Goal: Transaction & Acquisition: Book appointment/travel/reservation

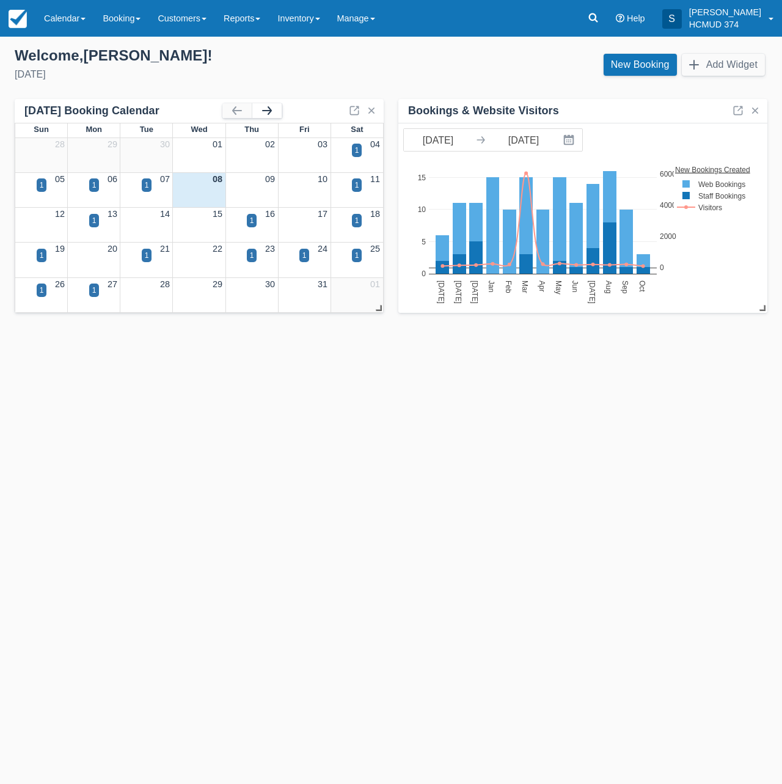
click at [273, 113] on button "button" at bounding box center [266, 110] width 29 height 15
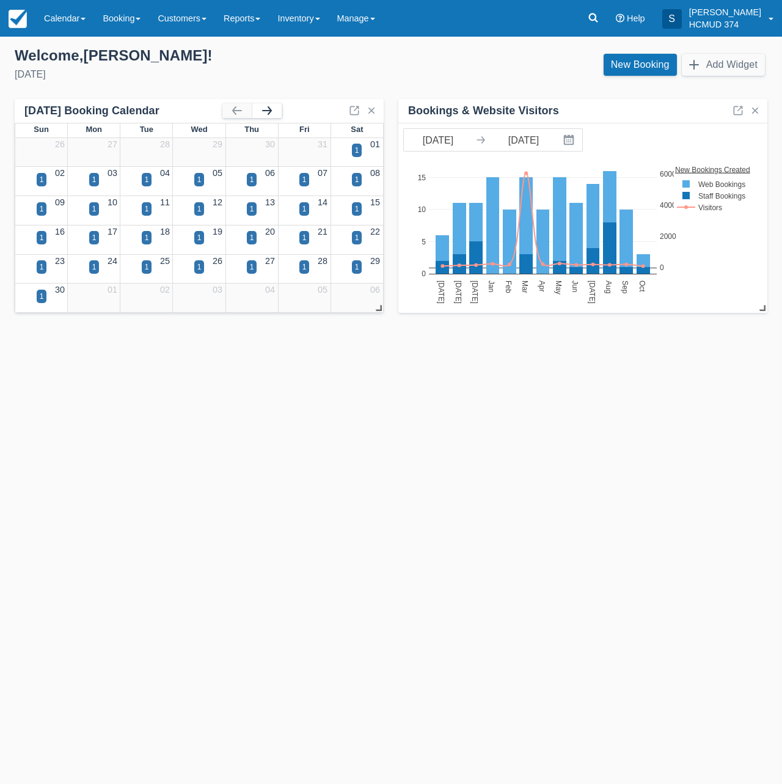
click at [272, 112] on button "button" at bounding box center [266, 110] width 29 height 15
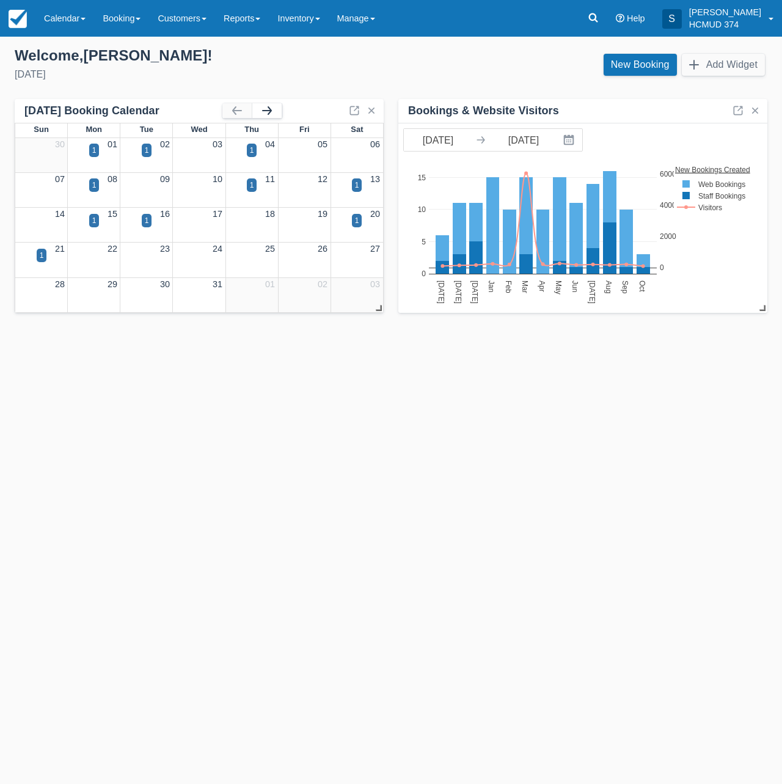
click at [272, 112] on button "button" at bounding box center [266, 110] width 29 height 15
click at [264, 406] on div "Templates help to speed up your product set-up, so you can start taking booking…" at bounding box center [391, 410] width 782 height 747
click at [252, 185] on div "1" at bounding box center [252, 185] width 4 height 11
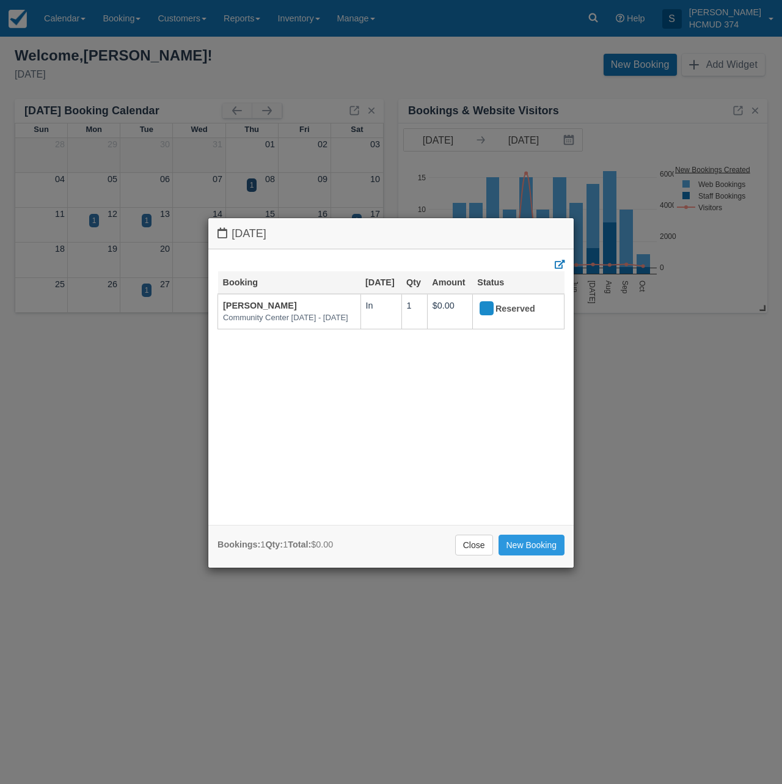
click at [163, 216] on div "Thursday January 8 2026 Booking Jan 8 Qty Amount Status Gabriela M Leal Communi…" at bounding box center [391, 392] width 782 height 784
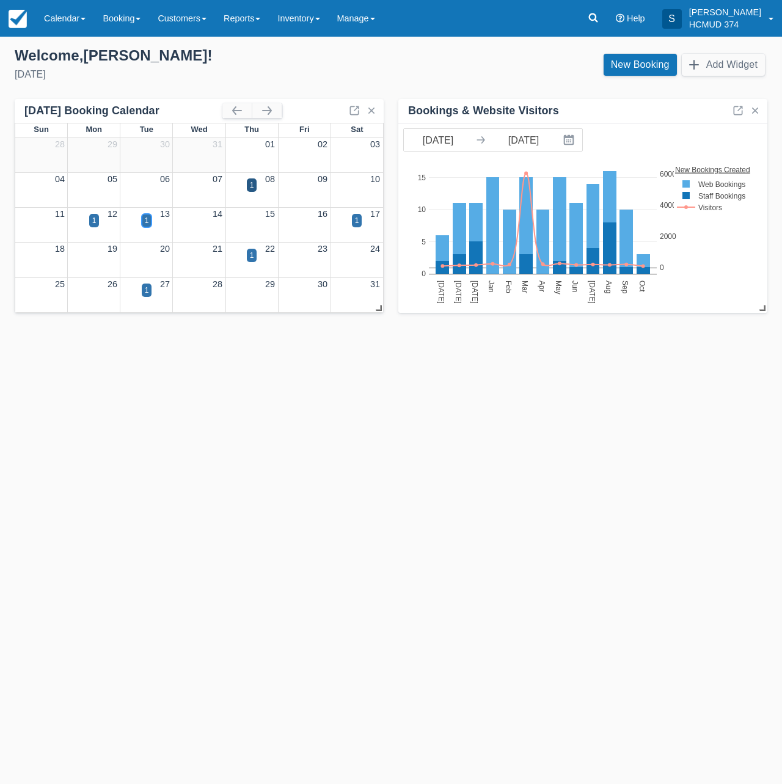
click at [146, 221] on div "1" at bounding box center [147, 220] width 4 height 11
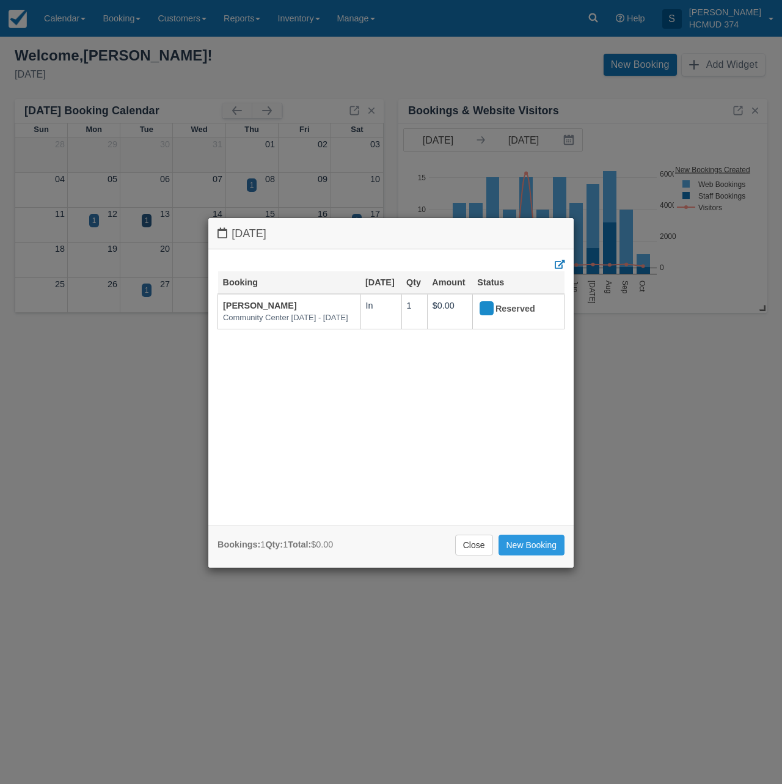
click at [96, 226] on div "Tuesday January 13 2026 Booking Jan 13 Qty Amount Status Kristin Jordan Communi…" at bounding box center [391, 392] width 782 height 784
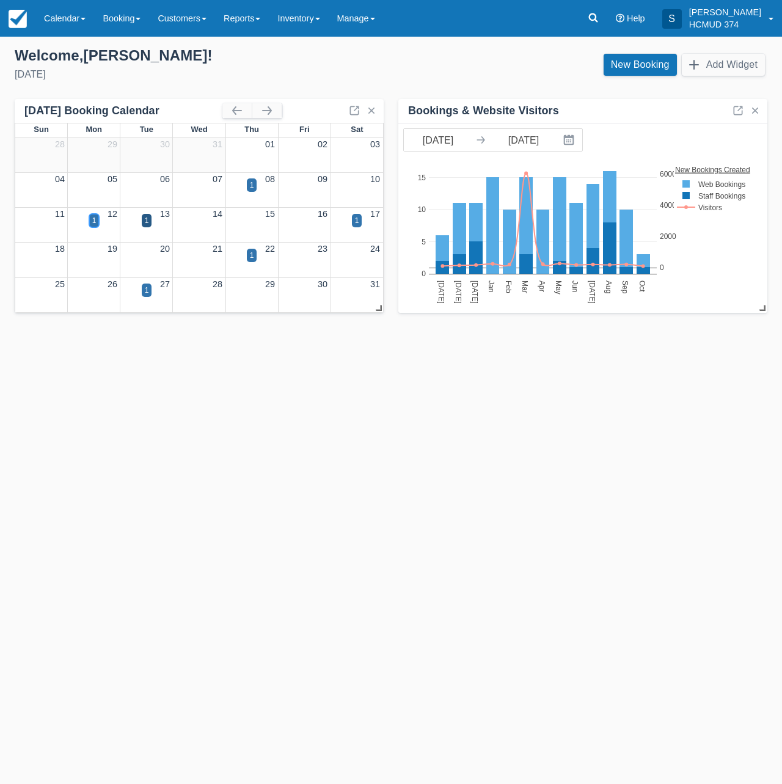
drag, startPoint x: 98, startPoint y: 222, endPoint x: 100, endPoint y: 231, distance: 9.5
click at [98, 222] on div "1" at bounding box center [94, 220] width 10 height 13
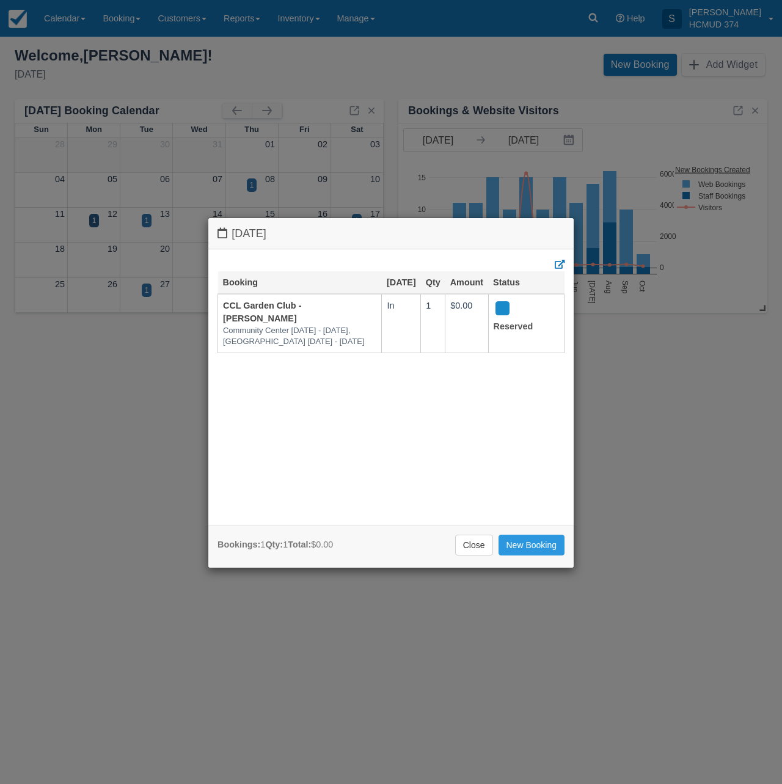
drag, startPoint x: 101, startPoint y: 280, endPoint x: 109, endPoint y: 282, distance: 8.3
click at [101, 280] on div "Monday January 12 2026 Booking Jan 12 Qty Amount Status CCL Garden Club - Liz H…" at bounding box center [391, 392] width 782 height 784
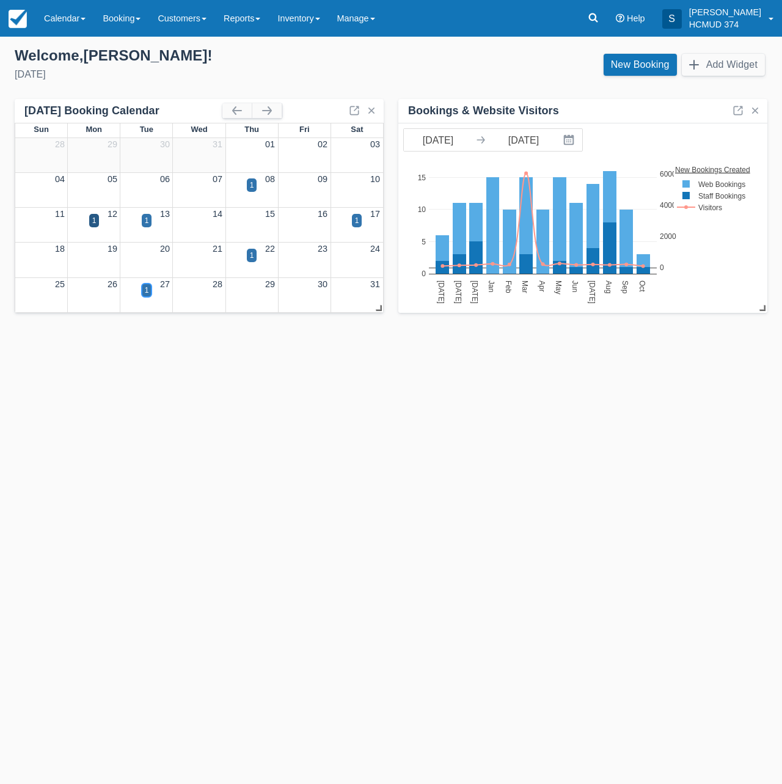
click at [151, 294] on div "1" at bounding box center [147, 290] width 10 height 13
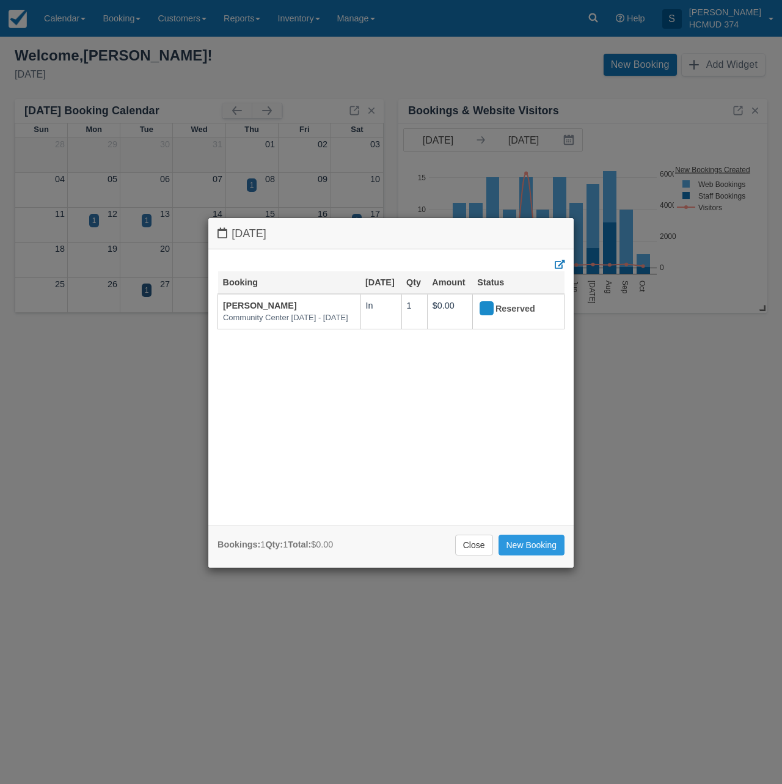
click at [205, 185] on div "Tuesday January 27 2026 Booking Jan 27 Qty Amount Status Kristin Jordan Communi…" at bounding box center [391, 392] width 782 height 784
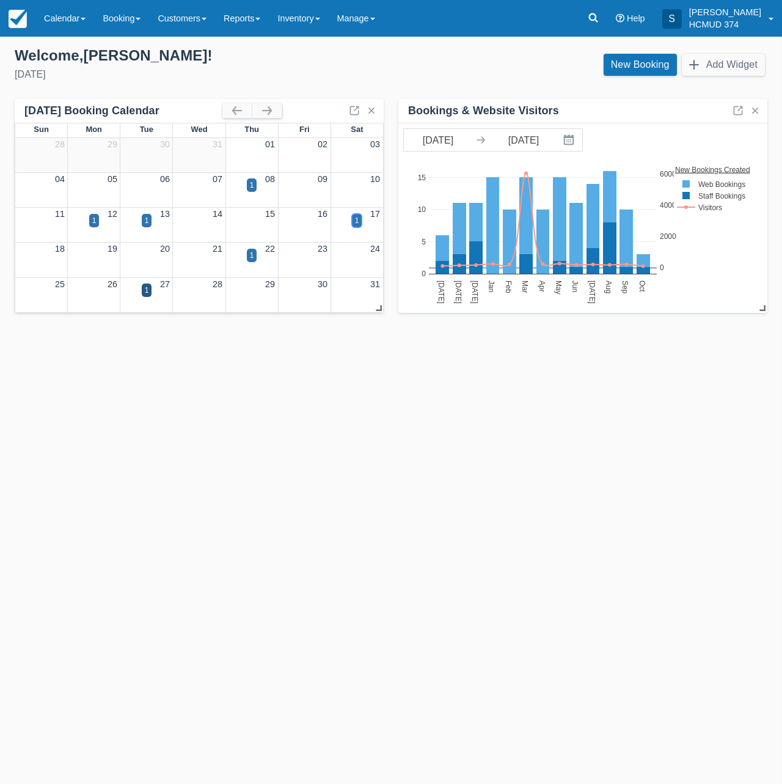
click at [356, 222] on div "1" at bounding box center [357, 220] width 4 height 11
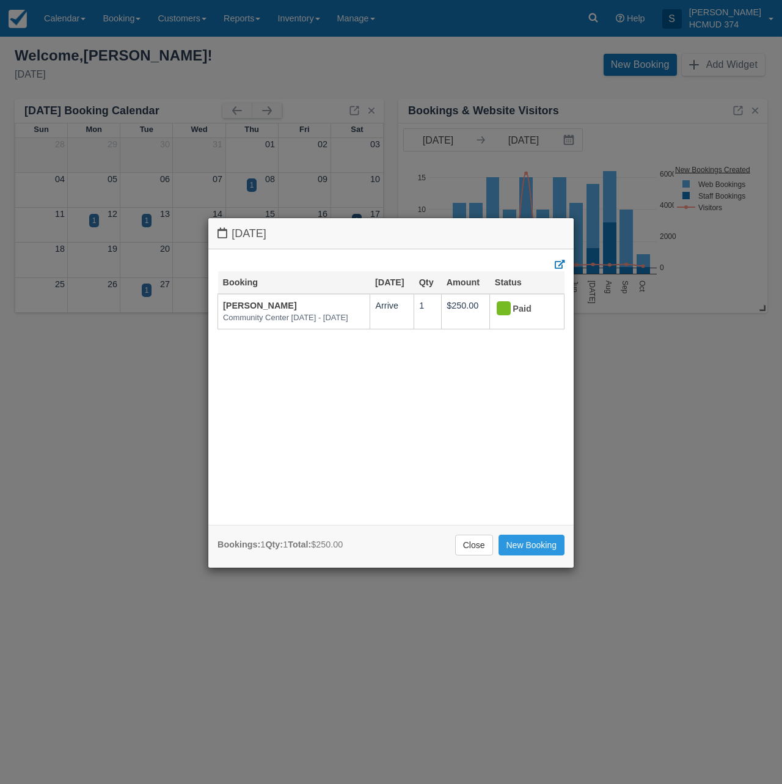
click at [201, 200] on div "Saturday January 17 2026 Booking Jan 17 Qty Amount Status Sanjay Patel Communit…" at bounding box center [391, 392] width 782 height 784
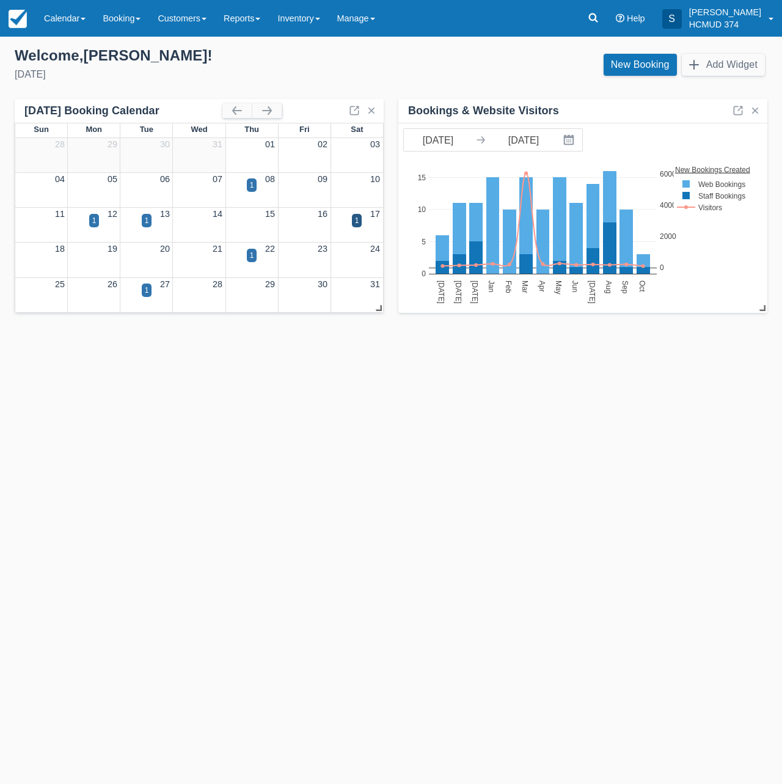
click at [502, 64] on div "New Booking Add Widget" at bounding box center [584, 67] width 386 height 33
click at [620, 62] on link "New Booking" at bounding box center [640, 65] width 73 height 22
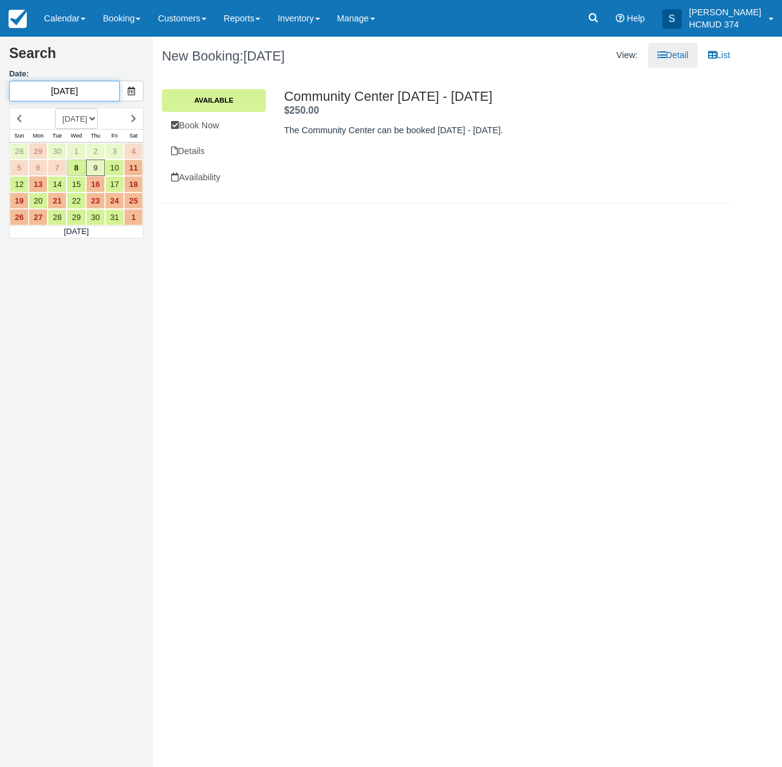
click at [106, 92] on input "[DATE]" at bounding box center [64, 91] width 111 height 21
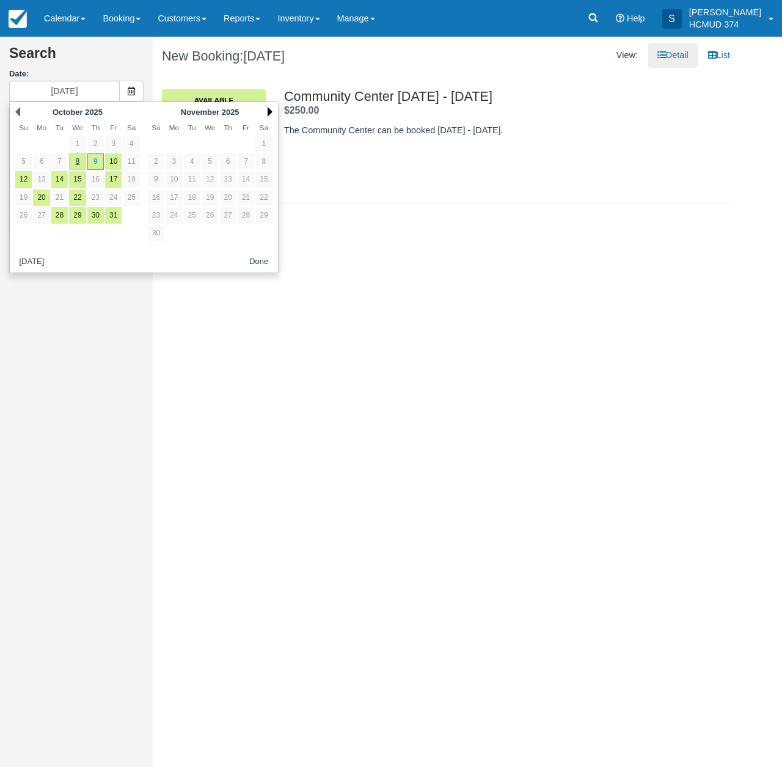
click at [269, 114] on link "Next" at bounding box center [270, 112] width 5 height 10
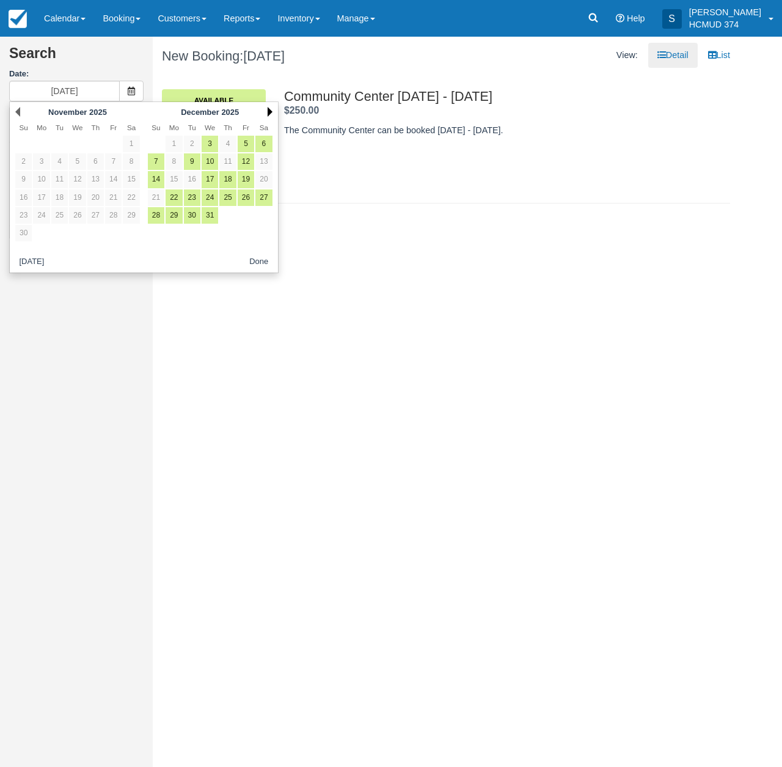
click at [269, 116] on link "Next" at bounding box center [270, 112] width 5 height 10
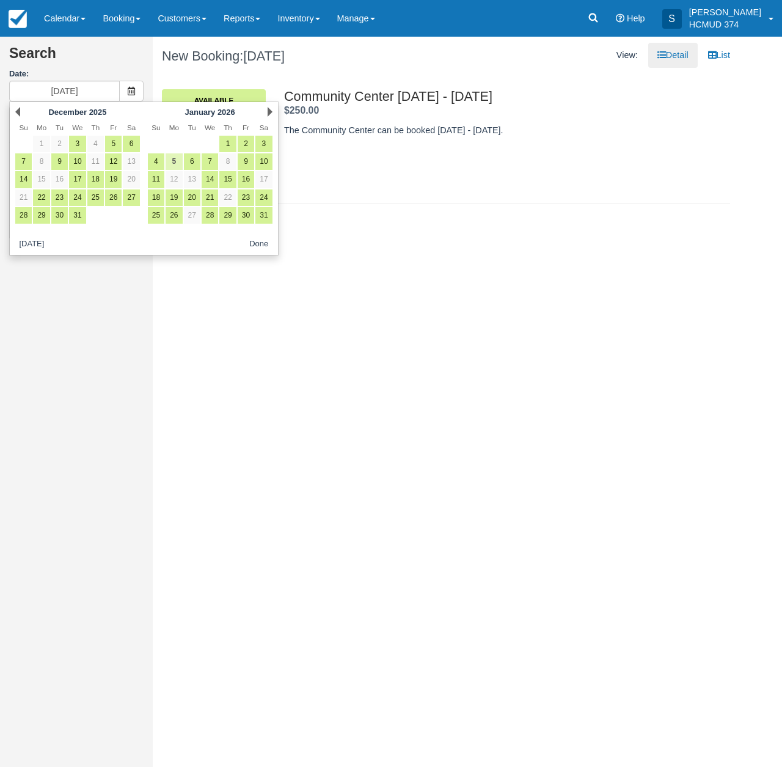
click at [175, 158] on link "5" at bounding box center [174, 161] width 16 height 16
type input "01/05/26"
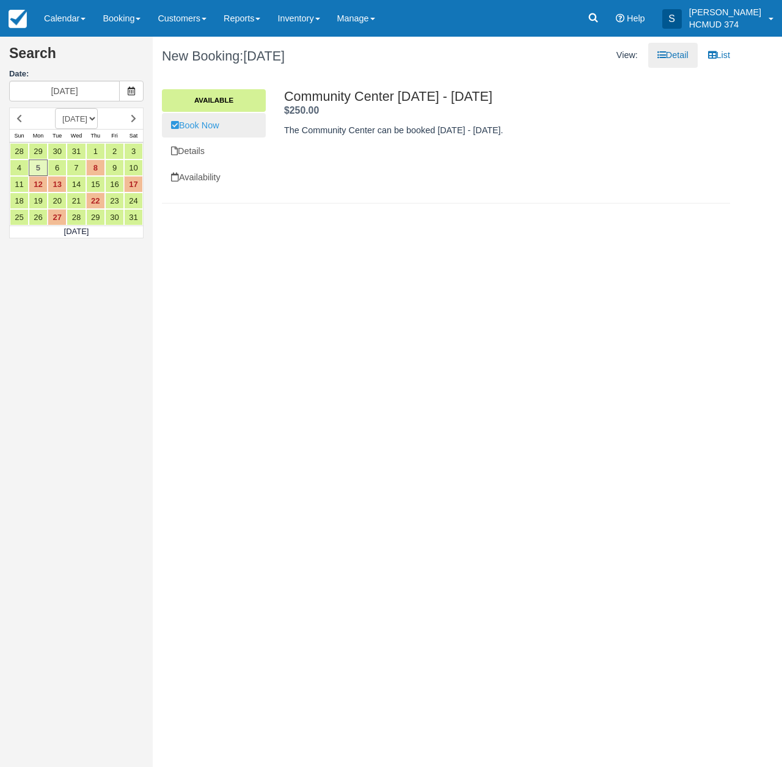
click at [236, 128] on link "Book Now" at bounding box center [214, 125] width 104 height 25
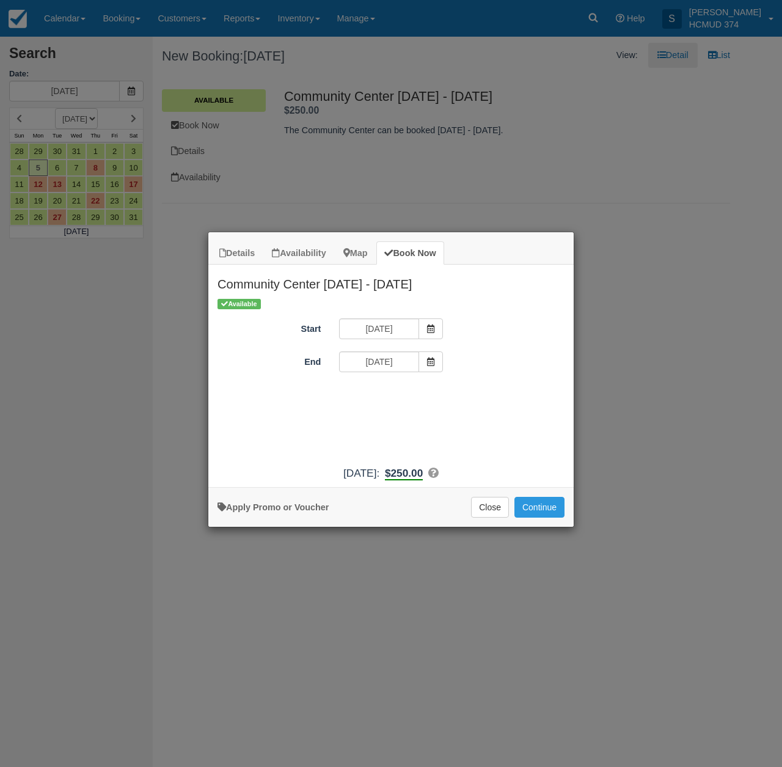
click at [267, 512] on link "Apply Promo or Voucher" at bounding box center [273, 507] width 111 height 10
click at [378, 395] on input "Promo / Voucher" at bounding box center [382, 395] width 86 height 21
click at [368, 391] on input "br" at bounding box center [382, 395] width 86 height 21
type input "briancanepa"
click at [475, 393] on button "Apply" at bounding box center [469, 395] width 31 height 16
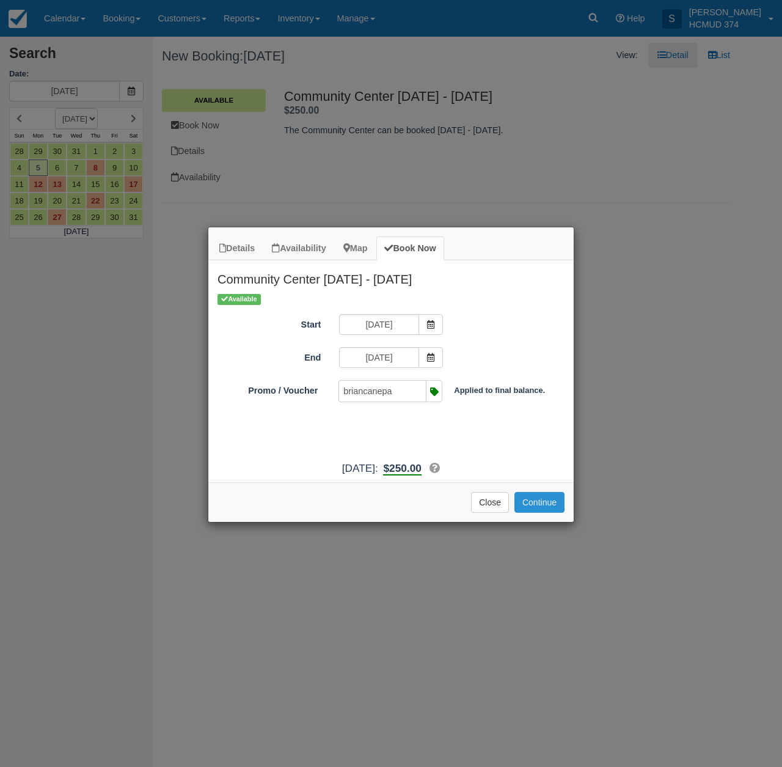
click at [546, 513] on button "Continue" at bounding box center [539, 502] width 50 height 21
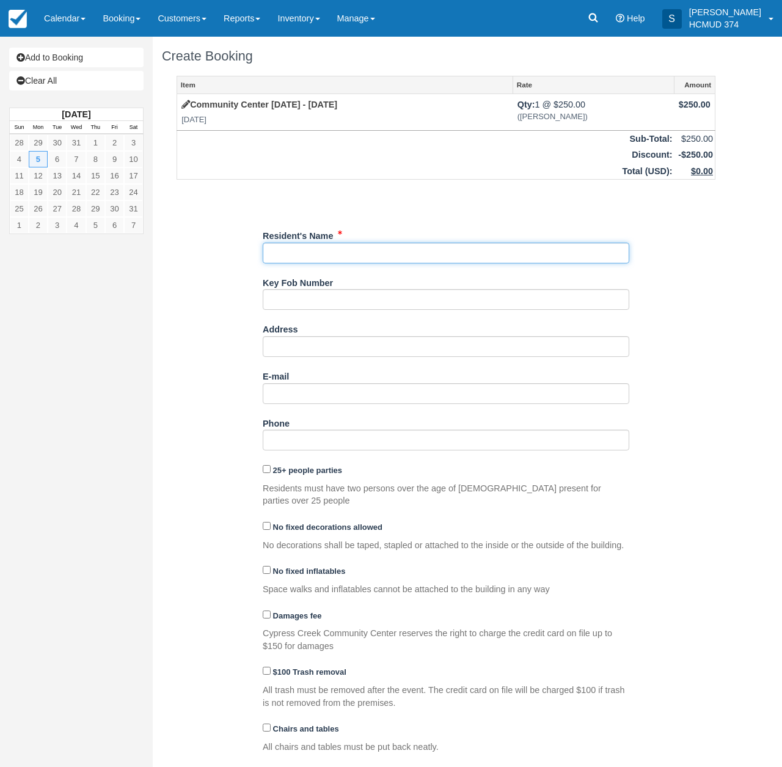
click at [307, 251] on input "Resident's Name" at bounding box center [446, 253] width 367 height 21
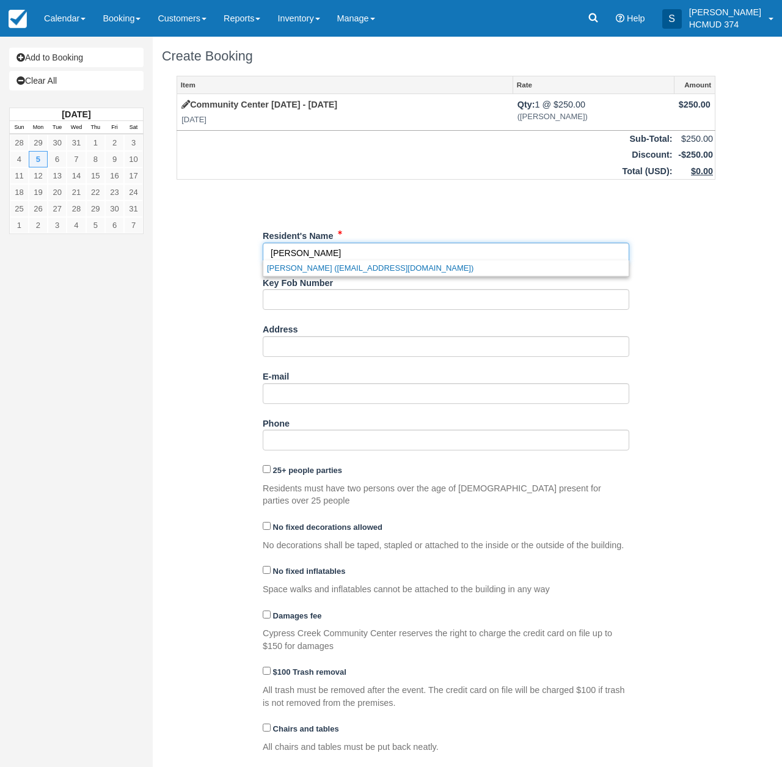
click at [329, 269] on link "Kimberly Yandell (kimamyers@gmail.com)" at bounding box center [445, 267] width 365 height 15
type input "Kimberly Yandell"
type input "kimamyers@gmail.com"
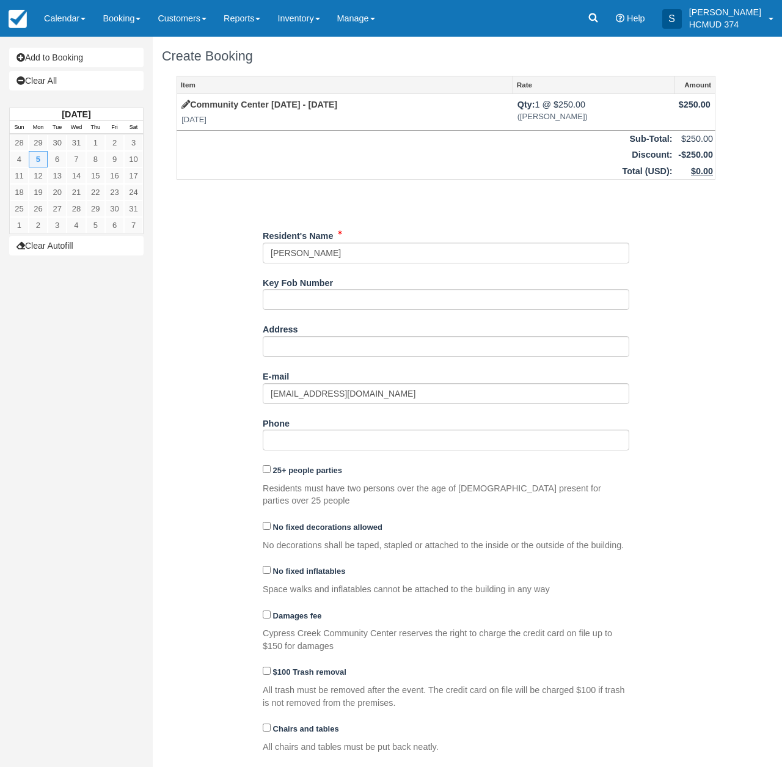
drag, startPoint x: 241, startPoint y: 343, endPoint x: 235, endPoint y: 340, distance: 6.8
click at [241, 343] on div "Item Rate Amount Community Center Monday - Thursday Mon Jan 5, 2026 Qty: 1 @ $2…" at bounding box center [446, 462] width 568 height 772
click at [68, 55] on link "Add to Booking" at bounding box center [76, 58] width 134 height 20
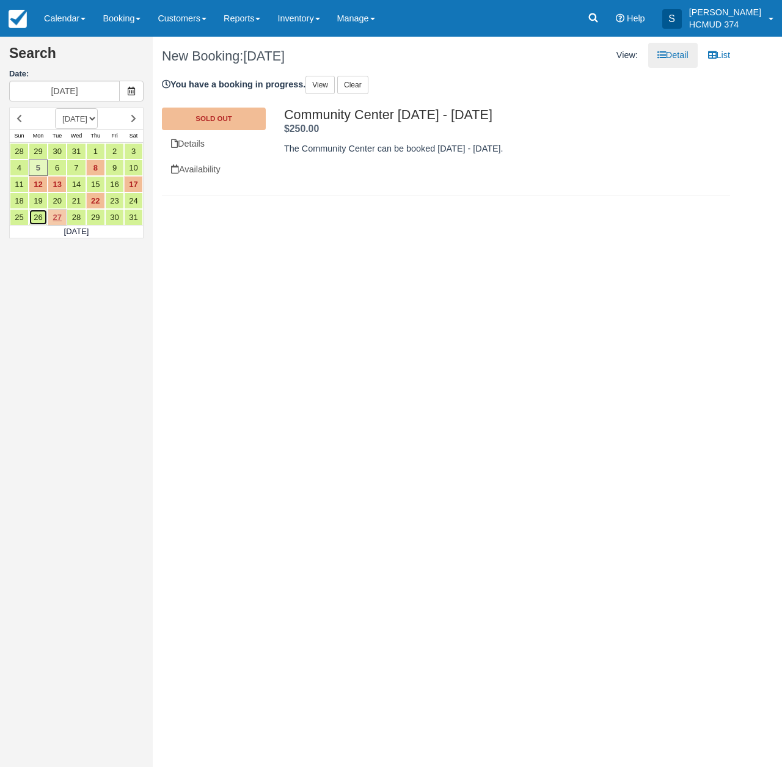
drag, startPoint x: 41, startPoint y: 217, endPoint x: 49, endPoint y: 218, distance: 8.0
click at [41, 217] on link "26" at bounding box center [38, 217] width 19 height 16
type input "01/26/26"
click at [214, 134] on link "Book Now" at bounding box center [214, 143] width 104 height 25
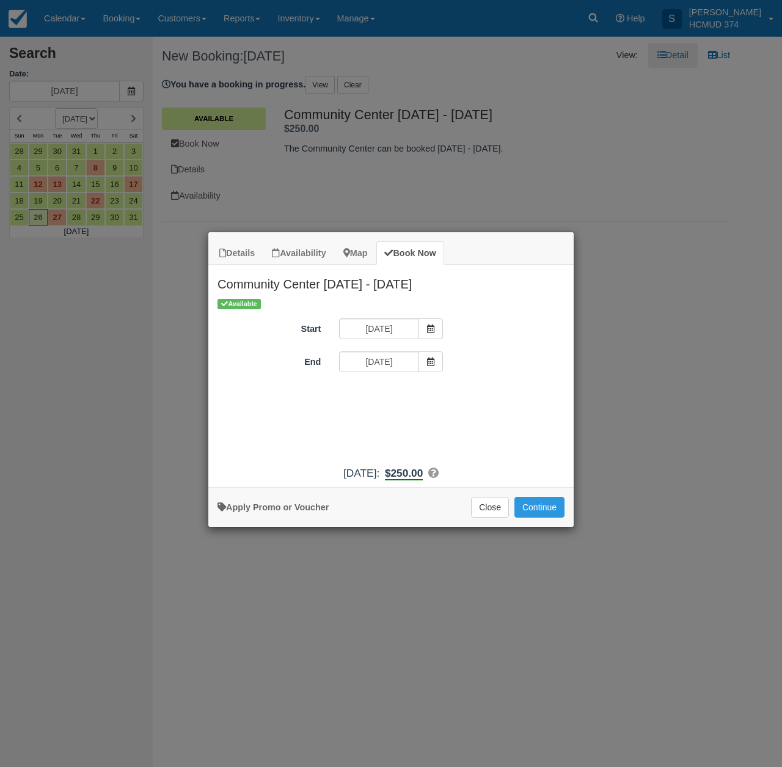
drag, startPoint x: 295, startPoint y: 520, endPoint x: 301, endPoint y: 513, distance: 8.7
click at [295, 512] on link "Apply Promo or Voucher" at bounding box center [273, 507] width 111 height 10
click at [376, 398] on input "Promo / Voucher" at bounding box center [382, 395] width 86 height 21
type input "briancanepa"
click at [470, 396] on button "Apply" at bounding box center [469, 395] width 31 height 16
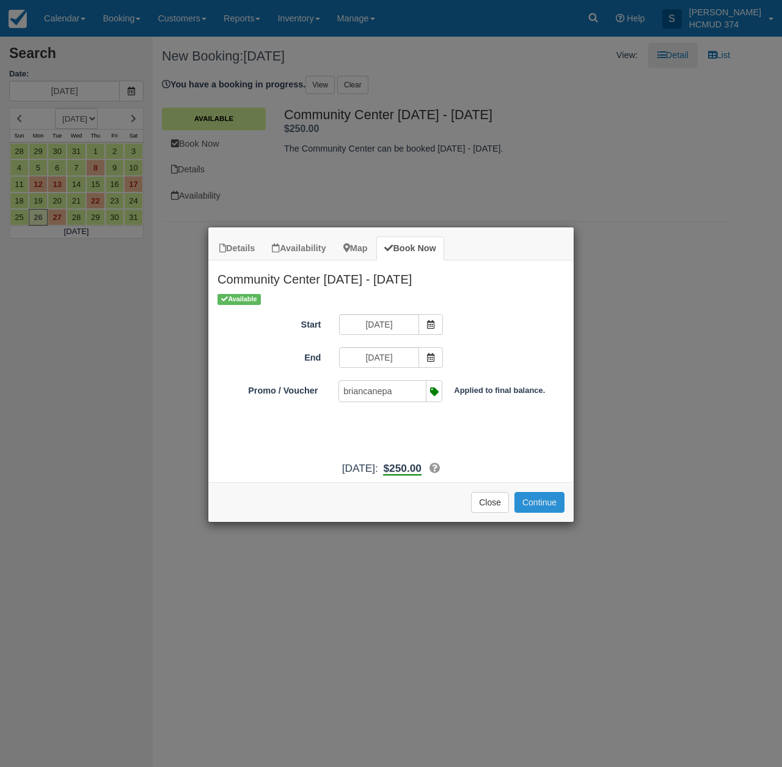
click at [529, 513] on button "Continue" at bounding box center [539, 502] width 50 height 21
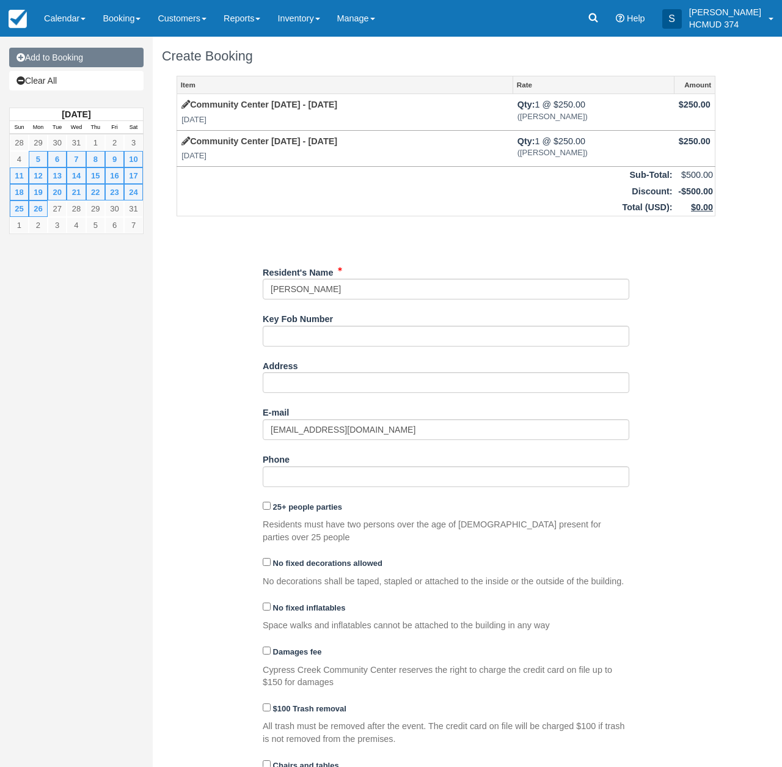
click at [60, 60] on link "Add to Booking" at bounding box center [76, 58] width 134 height 20
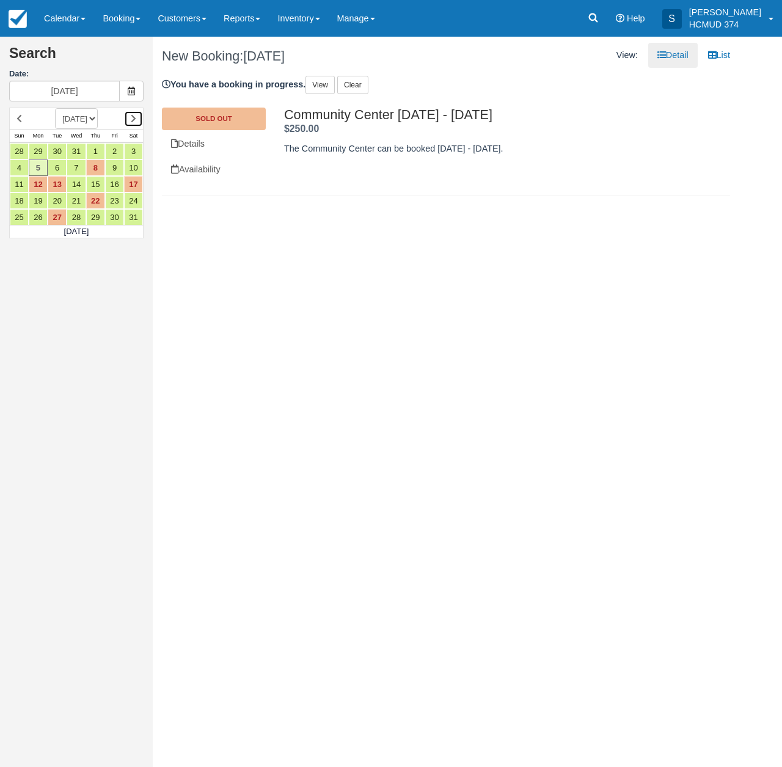
drag, startPoint x: 130, startPoint y: 115, endPoint x: 119, endPoint y: 131, distance: 19.3
click at [130, 115] on link at bounding box center [133, 119] width 19 height 16
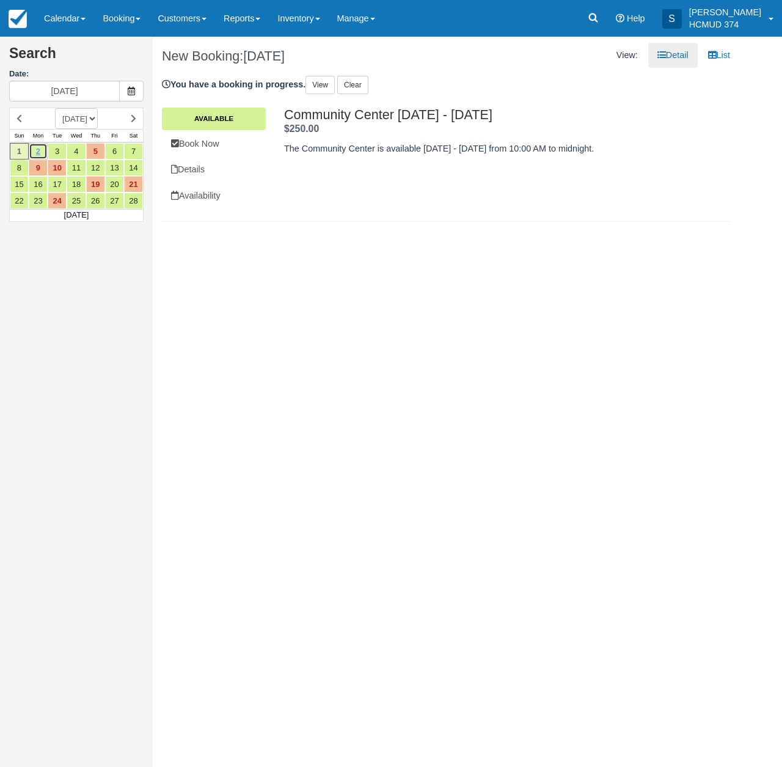
click at [37, 149] on link "2" at bounding box center [38, 151] width 19 height 16
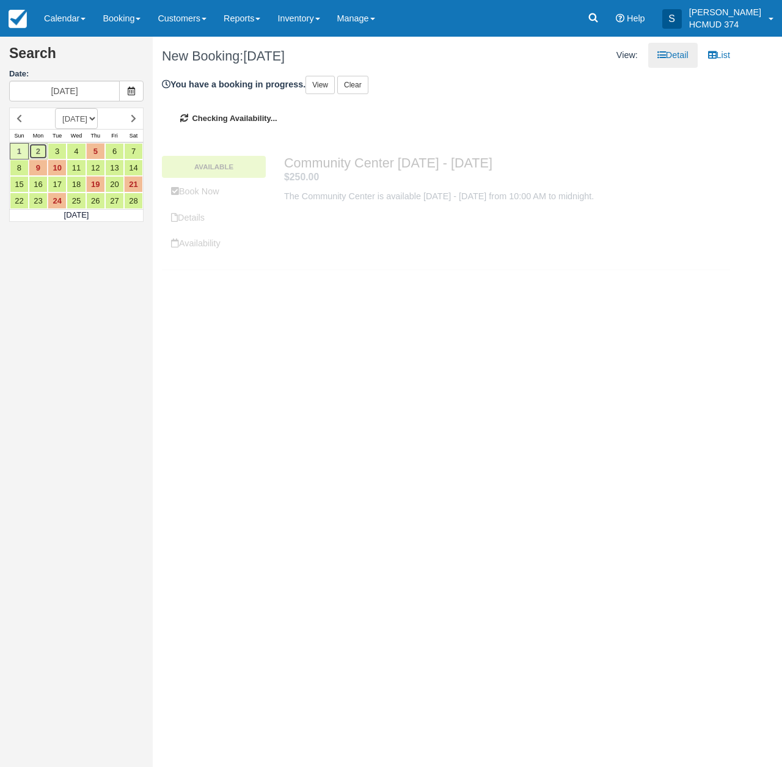
type input "02/02/26"
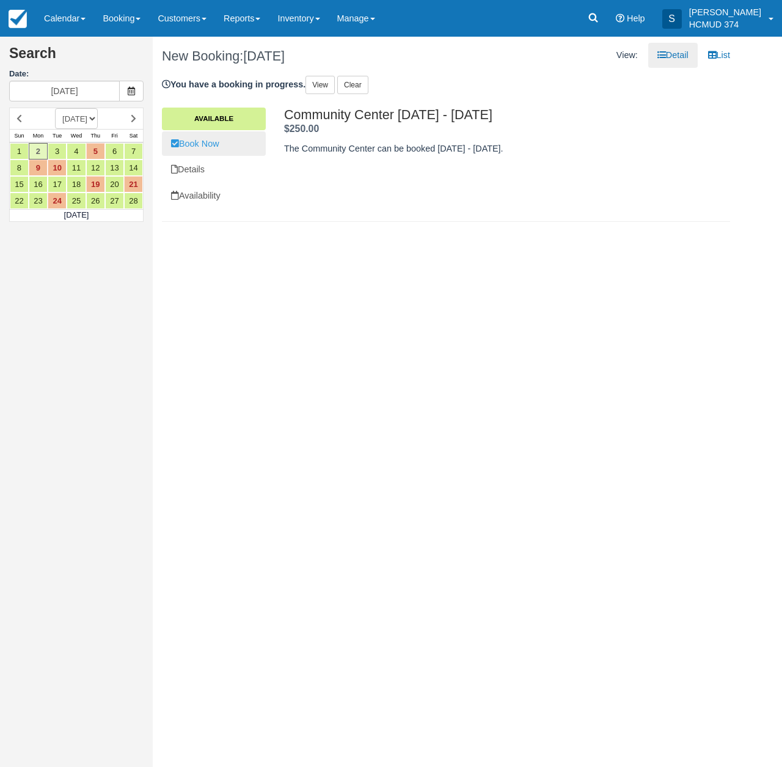
click at [236, 148] on link "Book Now" at bounding box center [214, 143] width 104 height 25
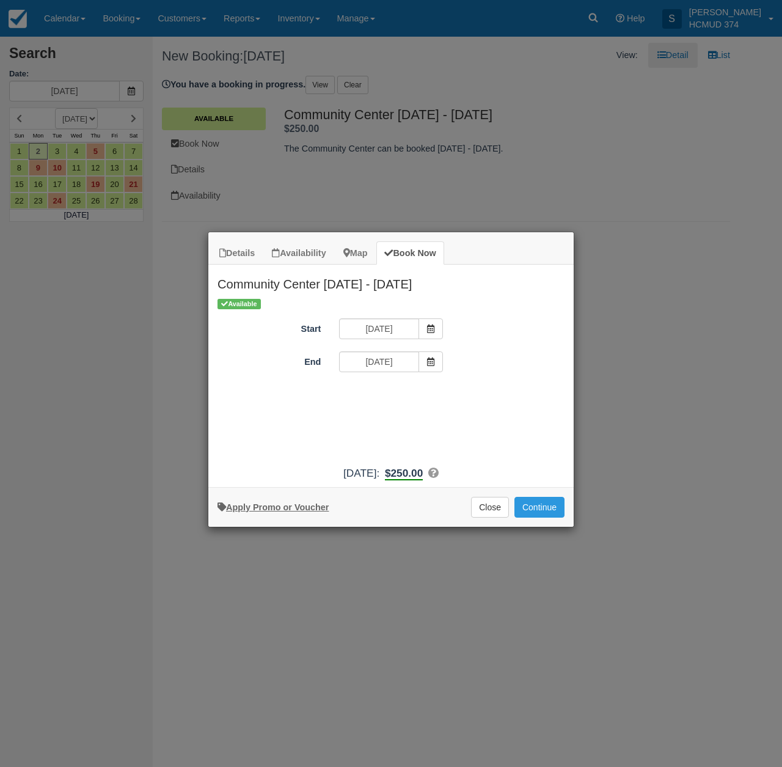
click at [306, 512] on link "Apply Promo or Voucher" at bounding box center [273, 507] width 111 height 10
click at [397, 394] on input "Promo / Voucher" at bounding box center [382, 395] width 86 height 21
type input "briancanepa"
click at [472, 395] on button "Apply" at bounding box center [469, 395] width 31 height 16
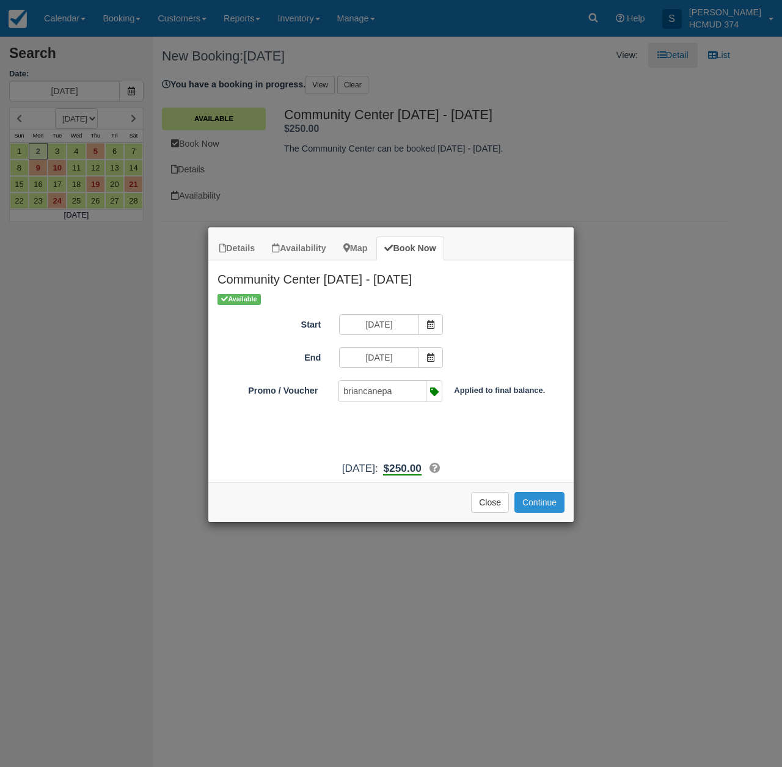
click at [557, 513] on button "Continue" at bounding box center [539, 502] width 50 height 21
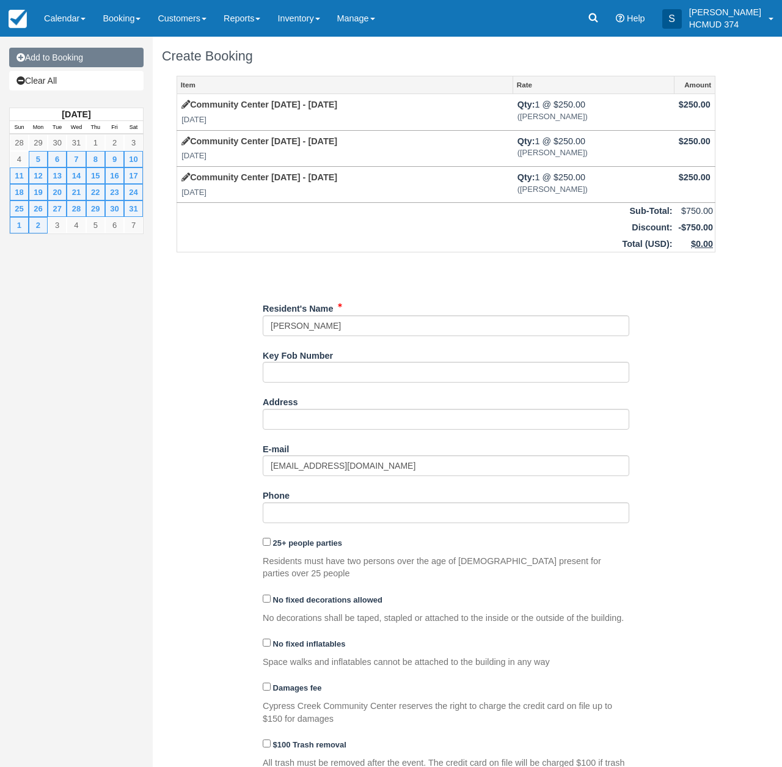
click at [82, 56] on link "Add to Booking" at bounding box center [76, 58] width 134 height 20
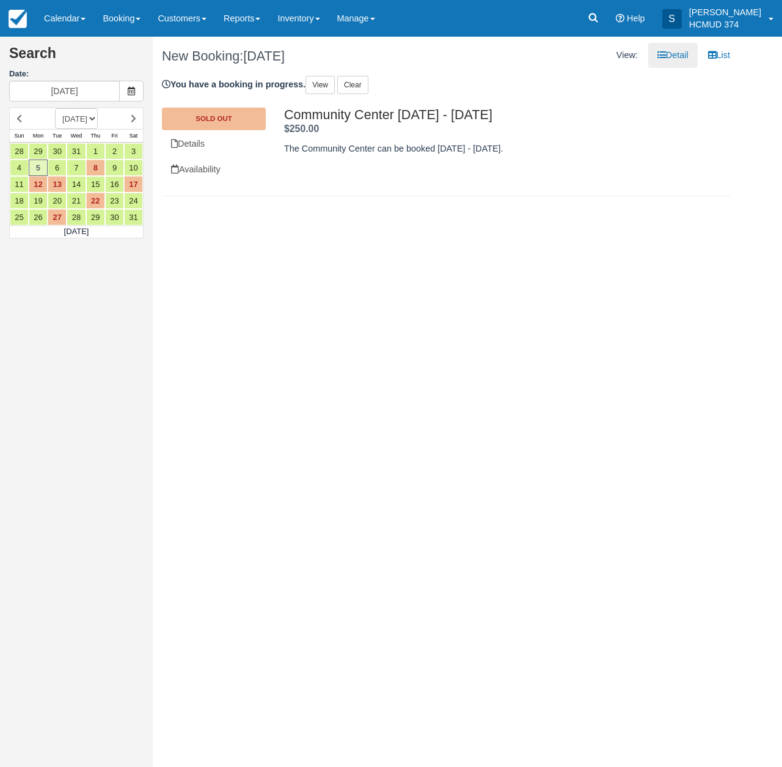
select select "20260201"
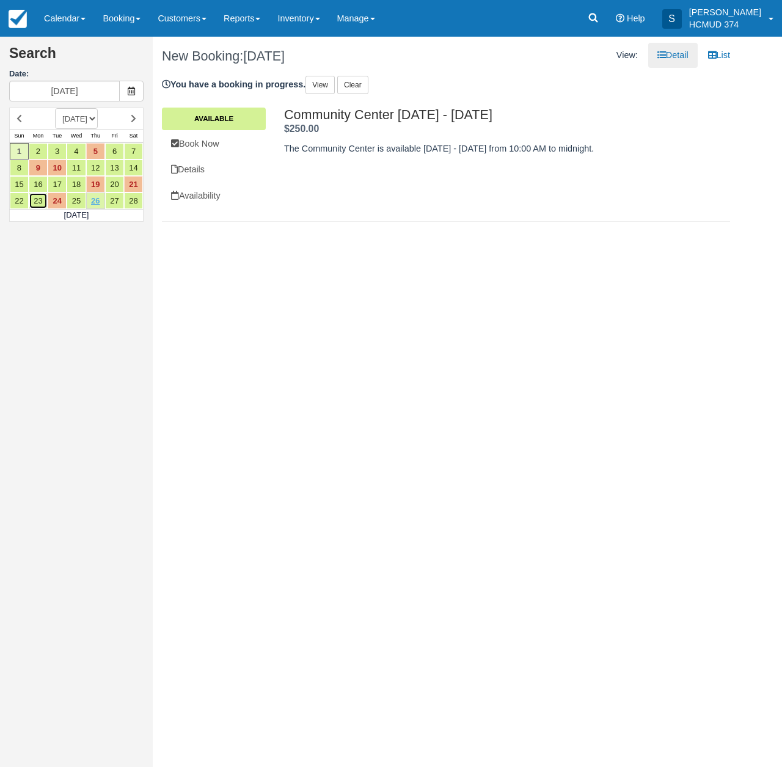
drag, startPoint x: 42, startPoint y: 202, endPoint x: 104, endPoint y: 193, distance: 63.5
click at [42, 202] on link "23" at bounding box center [38, 200] width 19 height 16
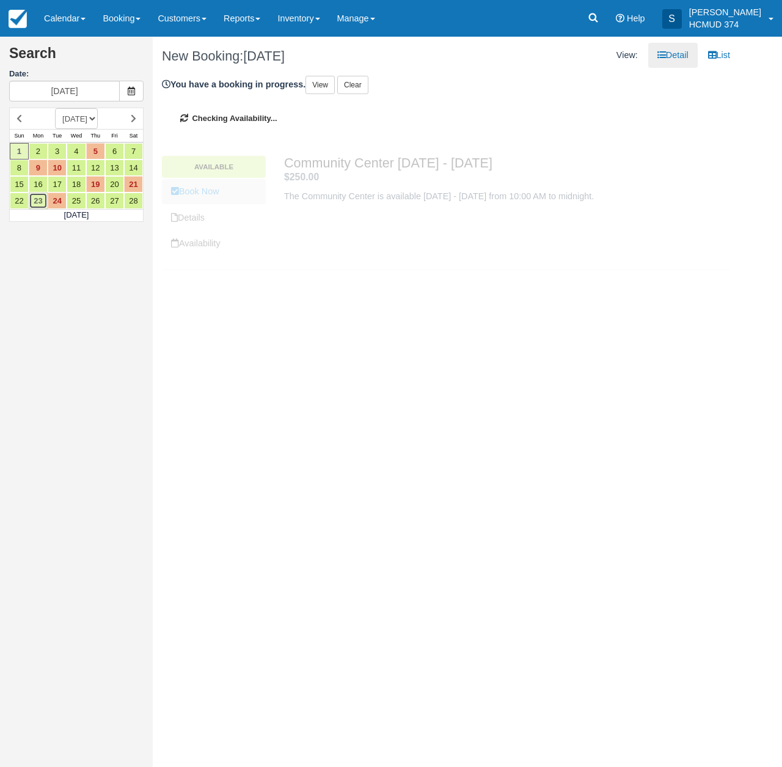
type input "02/23/26"
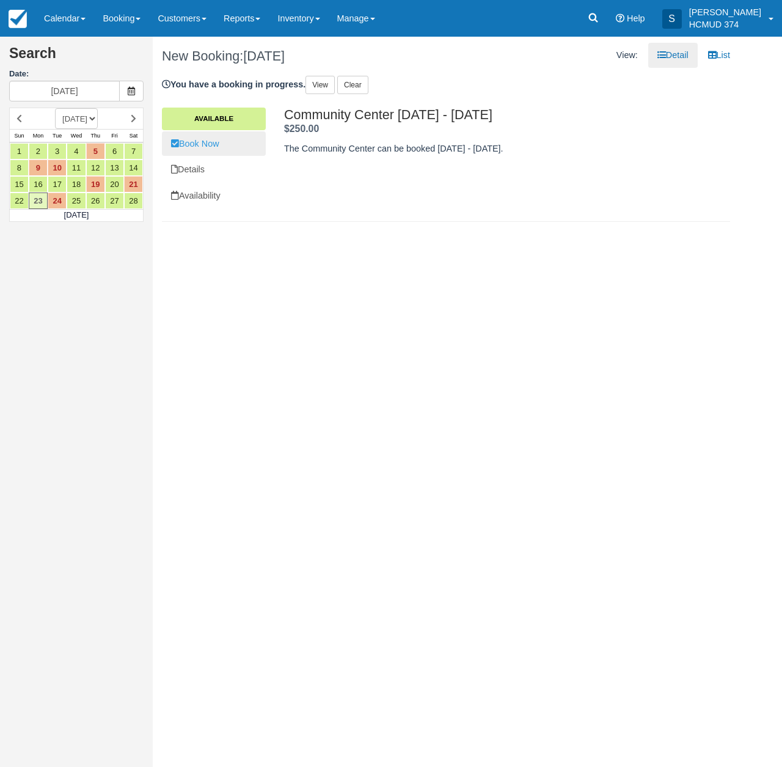
click at [218, 144] on link "Book Now" at bounding box center [214, 143] width 104 height 25
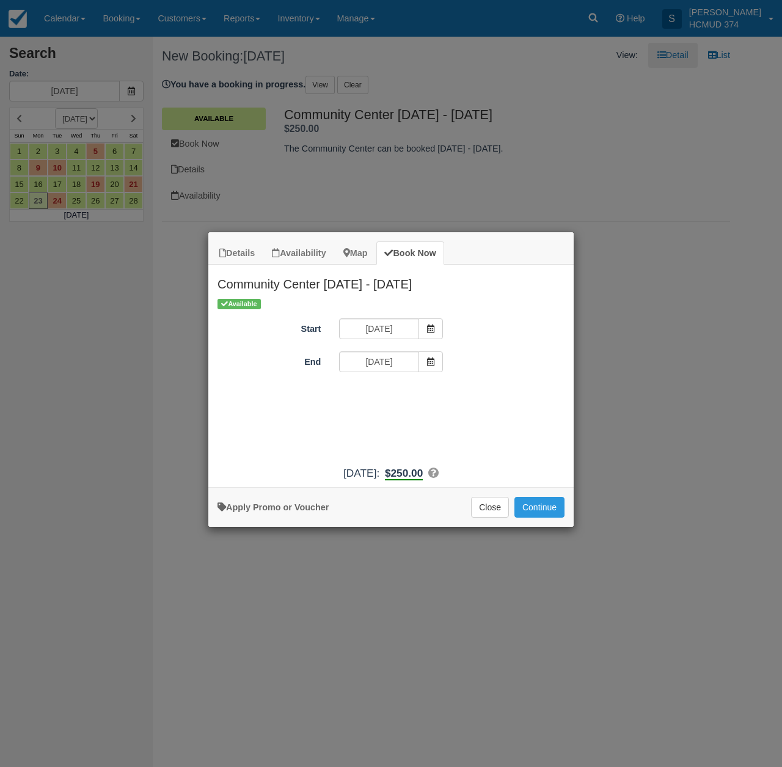
click at [297, 512] on link "Apply Promo or Voucher" at bounding box center [273, 507] width 111 height 10
click at [392, 394] on input "Promo / Voucher" at bounding box center [382, 395] width 86 height 21
type input "briancanepa"
click at [484, 393] on button "Apply" at bounding box center [469, 395] width 31 height 16
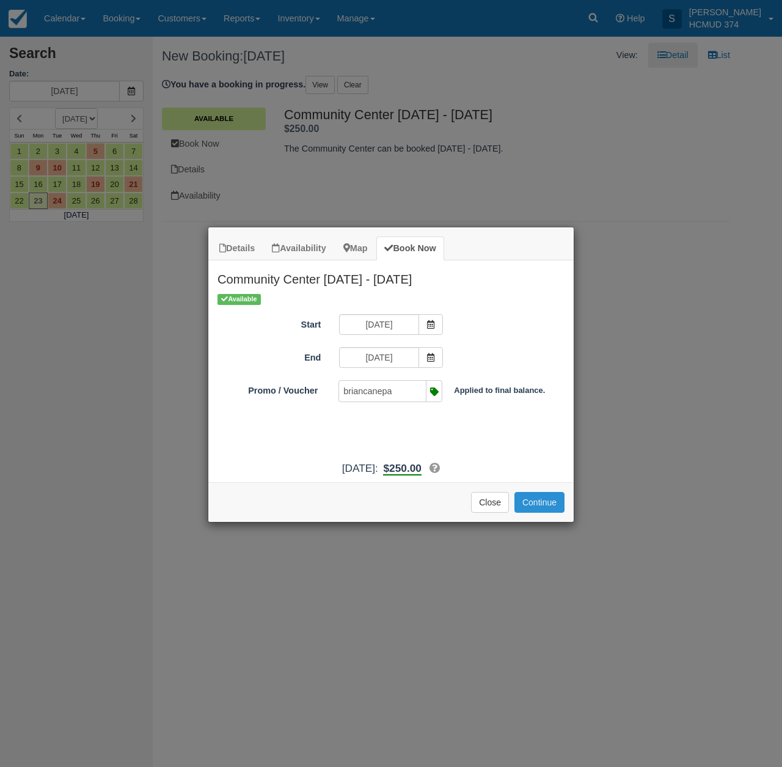
click at [535, 513] on button "Continue" at bounding box center [539, 502] width 50 height 21
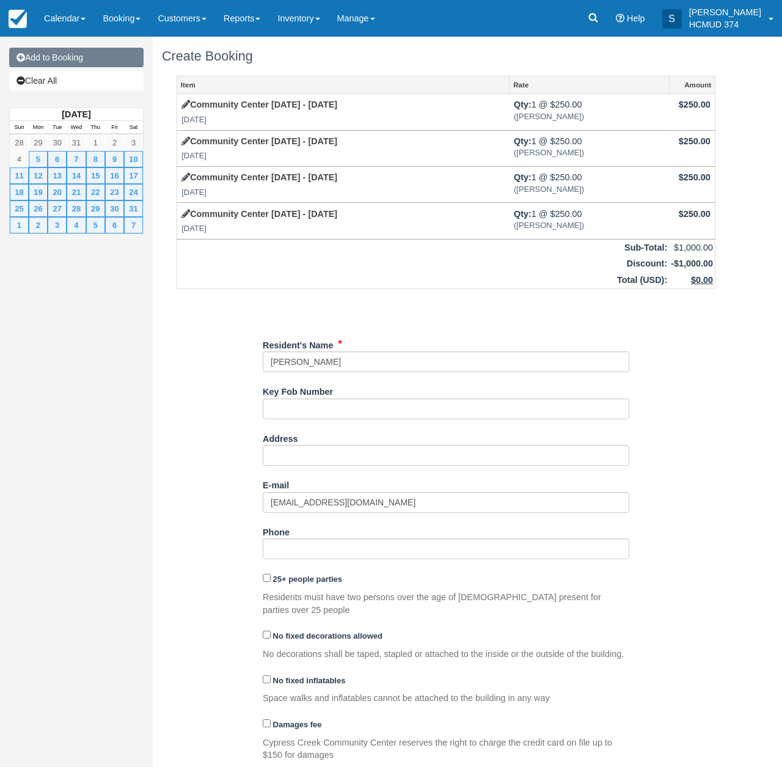
click at [118, 61] on link "Add to Booking" at bounding box center [76, 58] width 134 height 20
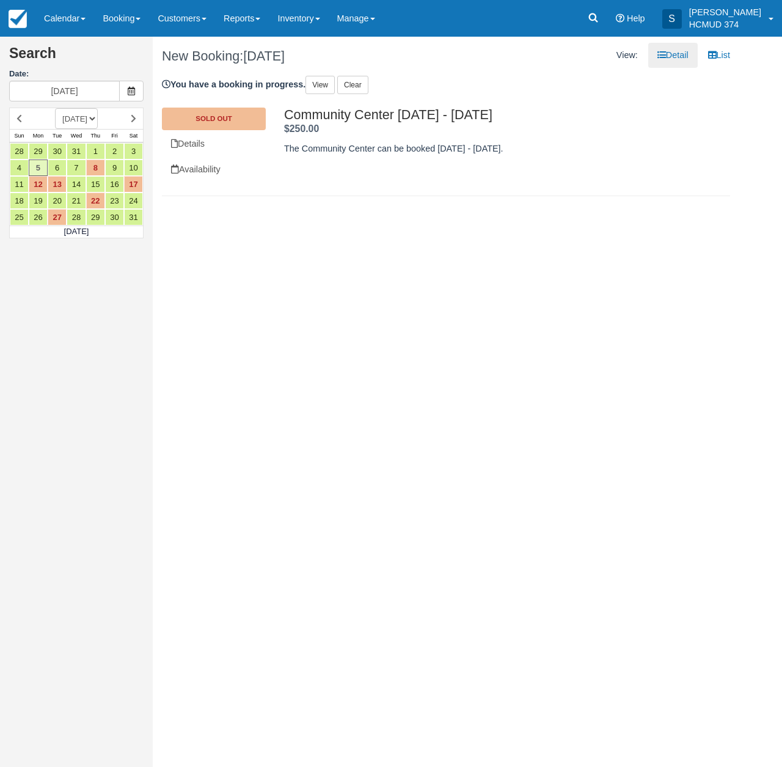
select select "20260301"
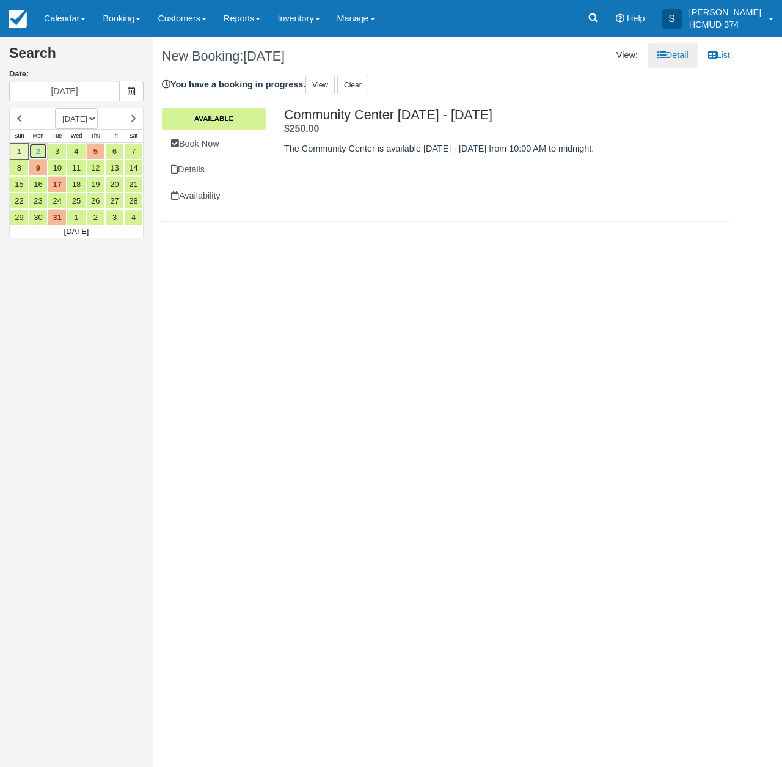
click at [42, 153] on link "2" at bounding box center [38, 151] width 19 height 16
type input "03/02/26"
drag, startPoint x: 219, startPoint y: 148, endPoint x: 221, endPoint y: 279, distance: 131.4
click at [219, 148] on link "Book Now" at bounding box center [214, 143] width 104 height 25
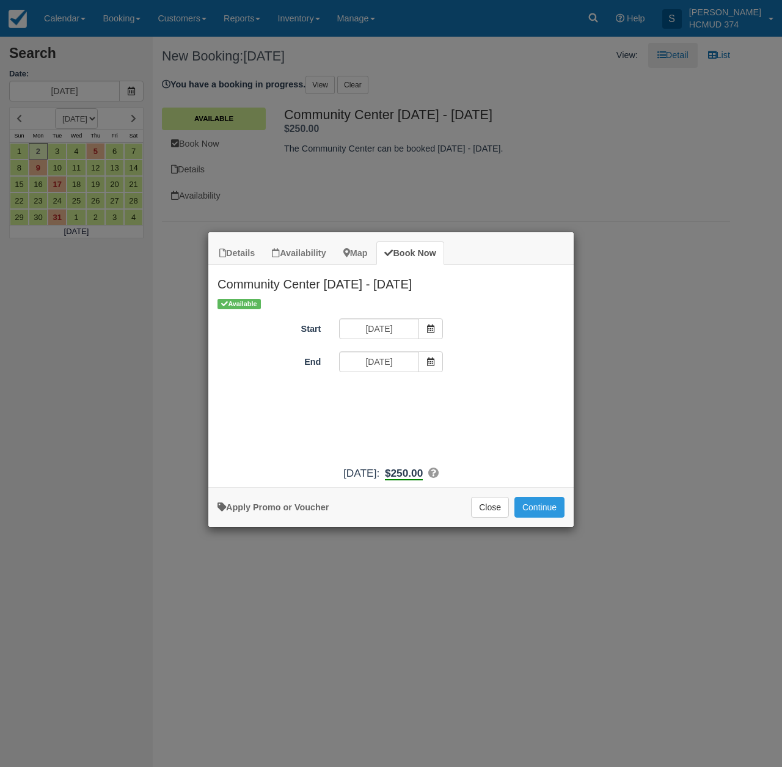
drag, startPoint x: 296, startPoint y: 513, endPoint x: 324, endPoint y: 436, distance: 82.5
click at [295, 512] on link "Apply Promo or Voucher" at bounding box center [273, 507] width 111 height 10
click at [361, 393] on input "Promo / Voucher" at bounding box center [382, 395] width 86 height 21
type input "briancanepa"
click at [461, 396] on button "Apply" at bounding box center [469, 395] width 31 height 16
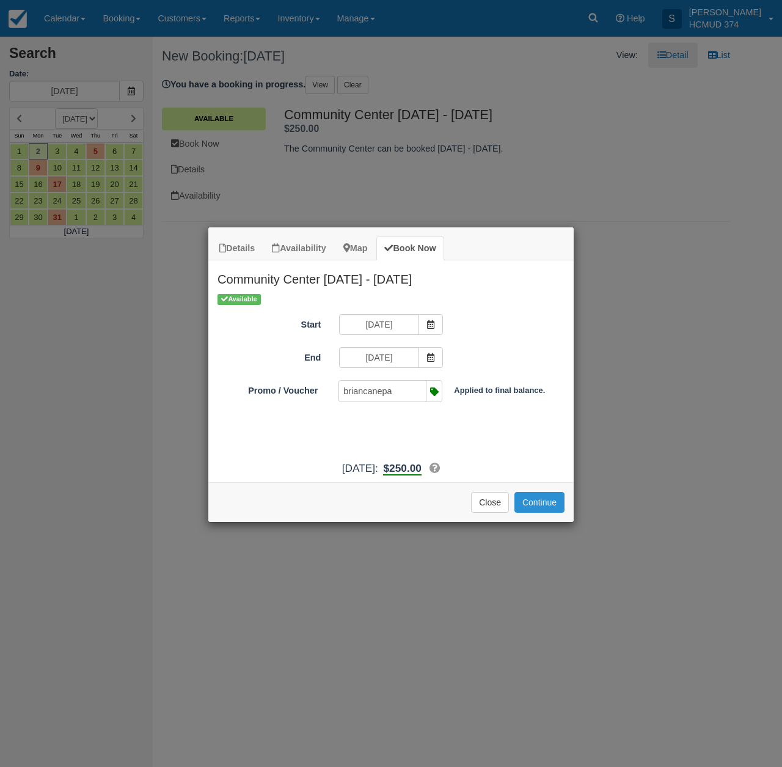
click at [546, 513] on button "Continue" at bounding box center [539, 502] width 50 height 21
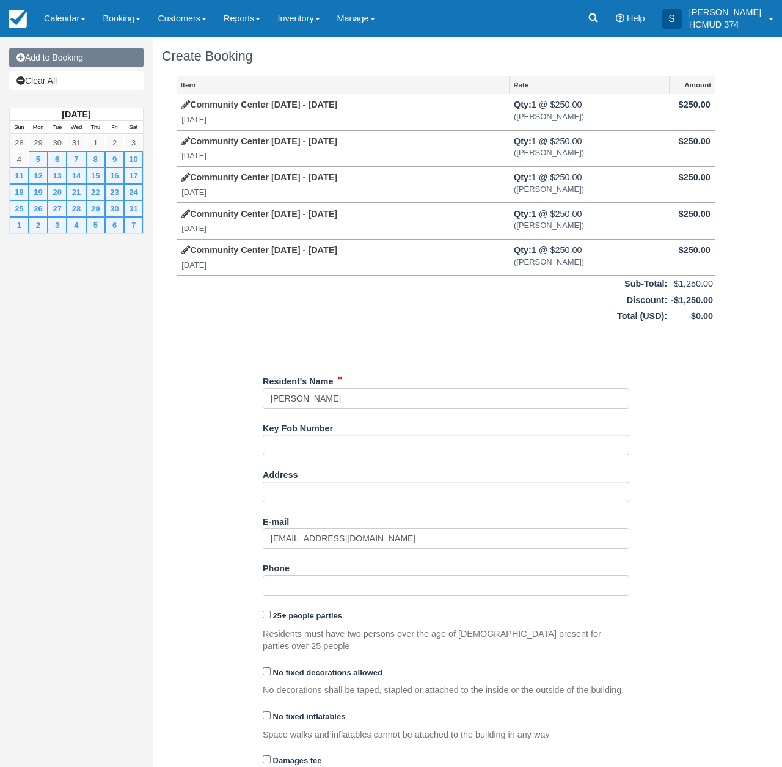
click at [76, 50] on link "Add to Booking" at bounding box center [76, 58] width 134 height 20
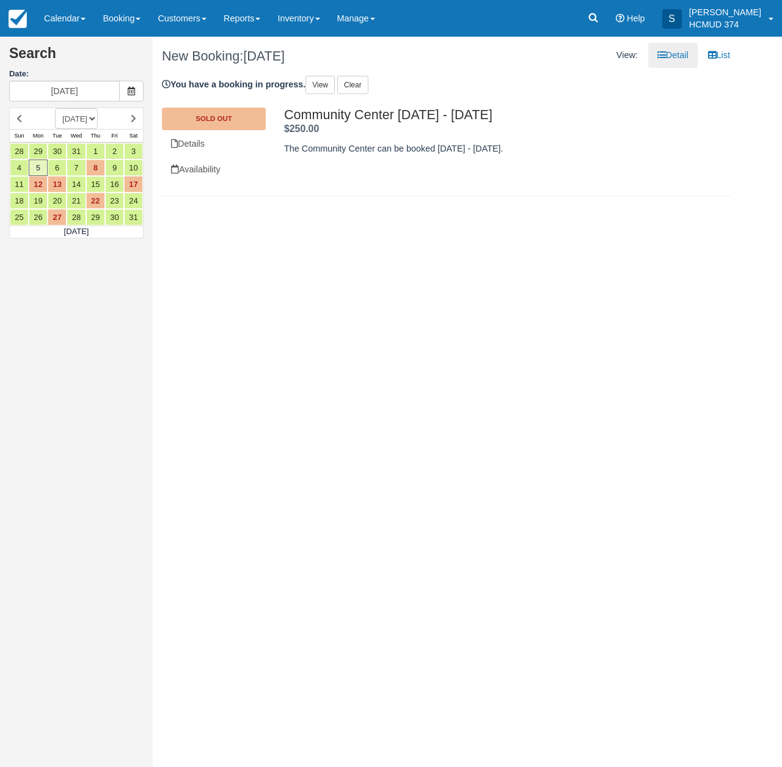
select select "20260301"
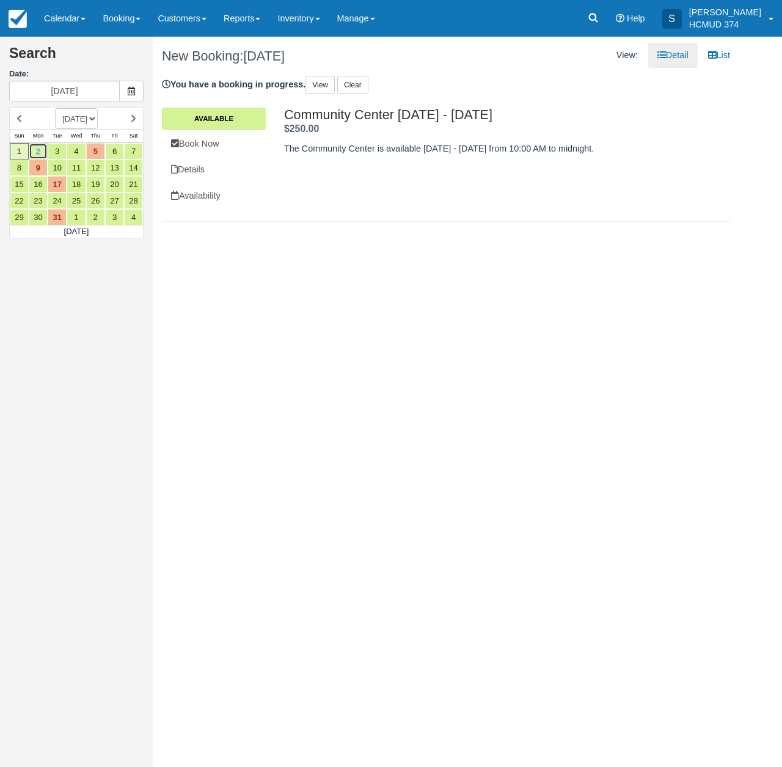
drag, startPoint x: 40, startPoint y: 153, endPoint x: 46, endPoint y: 152, distance: 6.2
click at [40, 153] on link "2" at bounding box center [38, 151] width 19 height 16
drag, startPoint x: 38, startPoint y: 201, endPoint x: 53, endPoint y: 204, distance: 15.0
click at [38, 201] on link "23" at bounding box center [38, 200] width 19 height 16
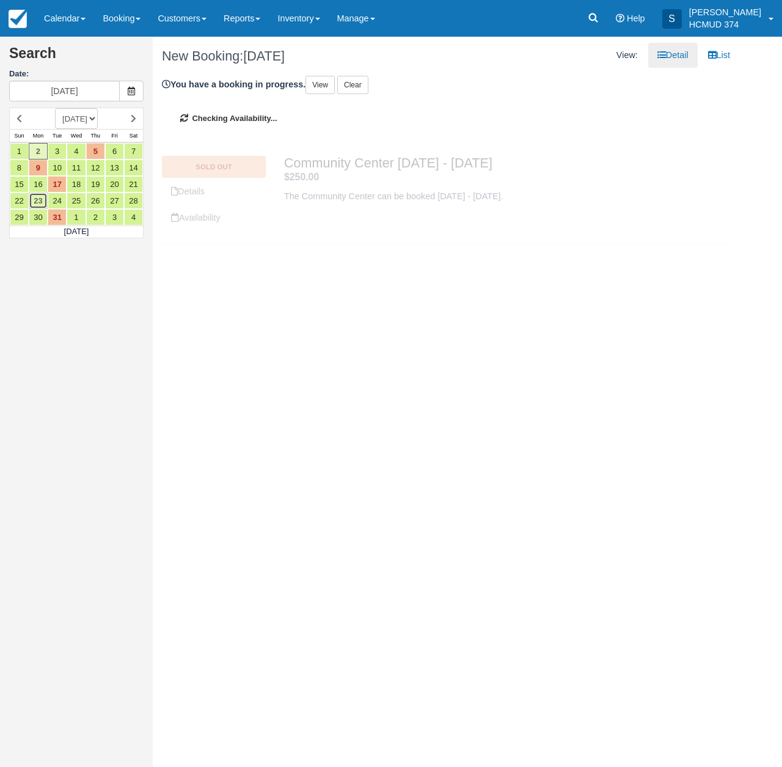
type input "03/23/26"
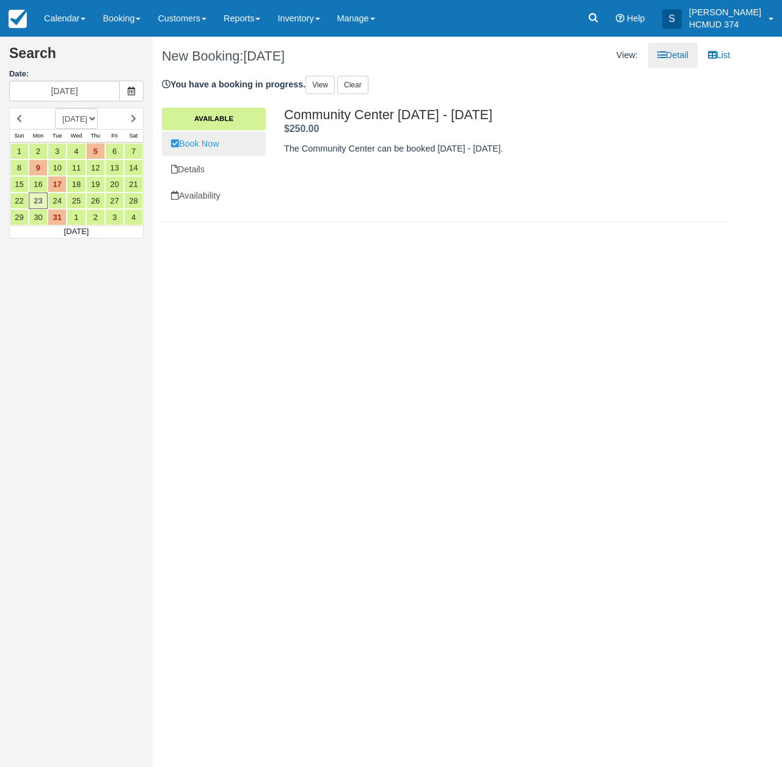
click at [204, 144] on link "Book Now" at bounding box center [214, 143] width 104 height 25
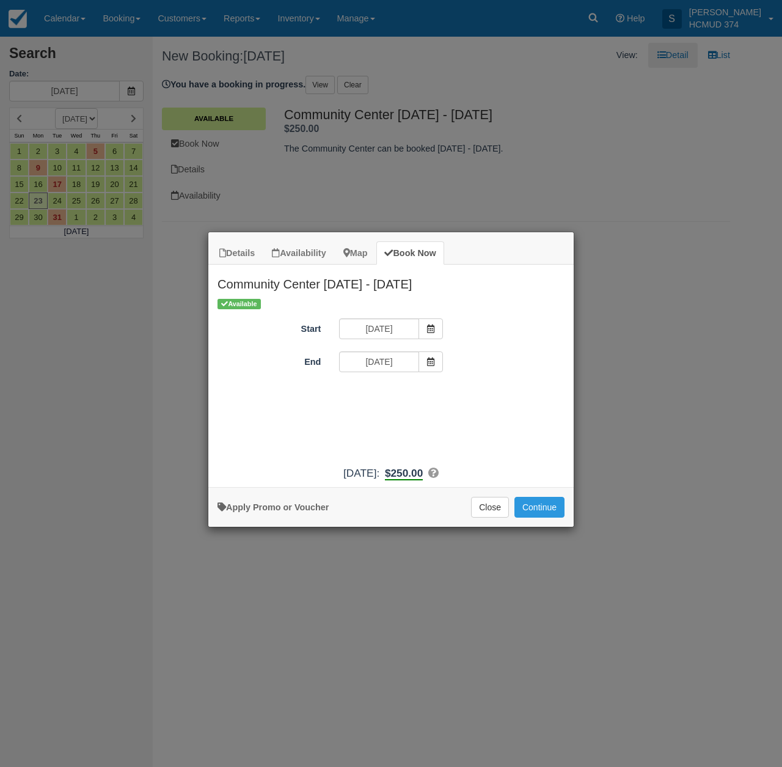
drag, startPoint x: 272, startPoint y: 517, endPoint x: 273, endPoint y: 510, distance: 6.8
click at [271, 512] on link "Apply Promo or Voucher" at bounding box center [273, 507] width 111 height 10
click at [381, 394] on input "Promo / Voucher" at bounding box center [382, 395] width 86 height 21
type input "briancanepa"
drag, startPoint x: 466, startPoint y: 392, endPoint x: 456, endPoint y: 439, distance: 48.2
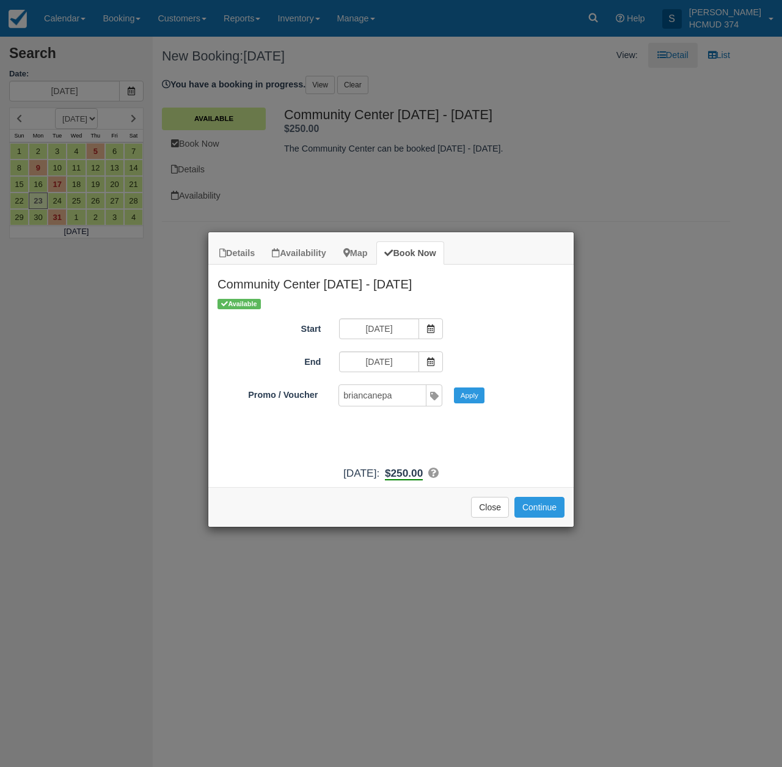
click at [466, 392] on button "Apply" at bounding box center [469, 395] width 31 height 16
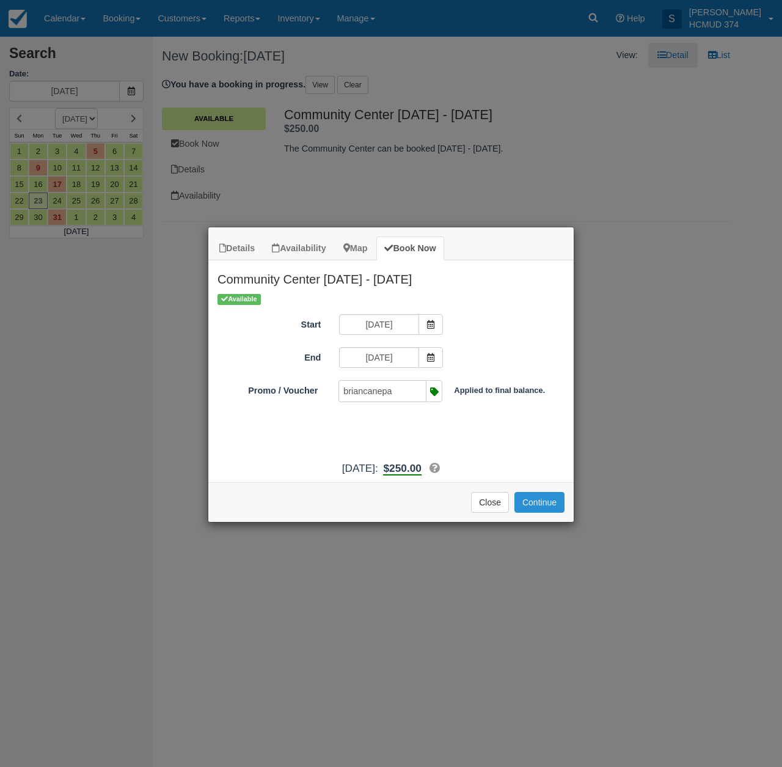
click at [539, 513] on button "Continue" at bounding box center [539, 502] width 50 height 21
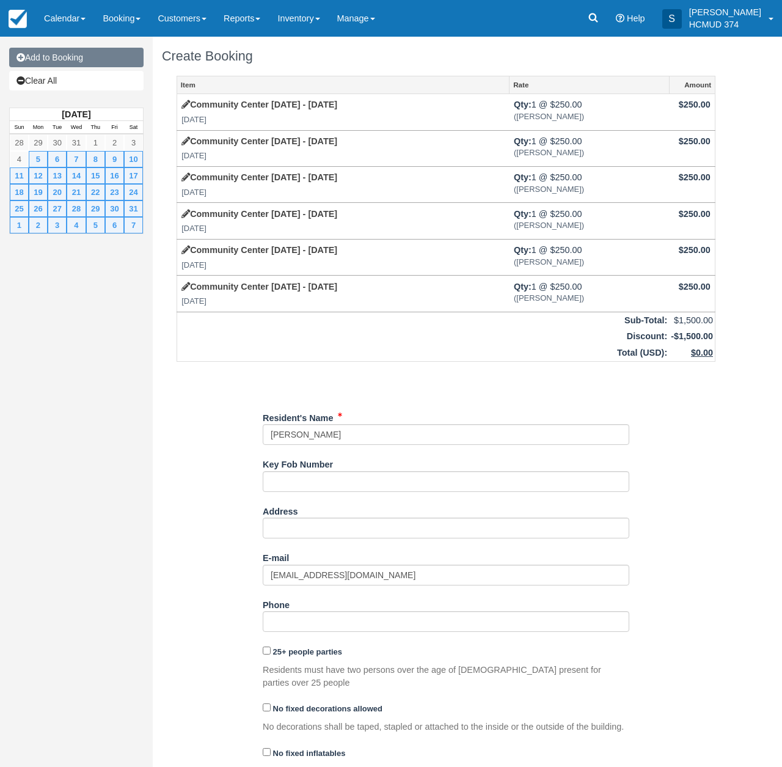
click at [59, 59] on link "Add to Booking" at bounding box center [76, 58] width 134 height 20
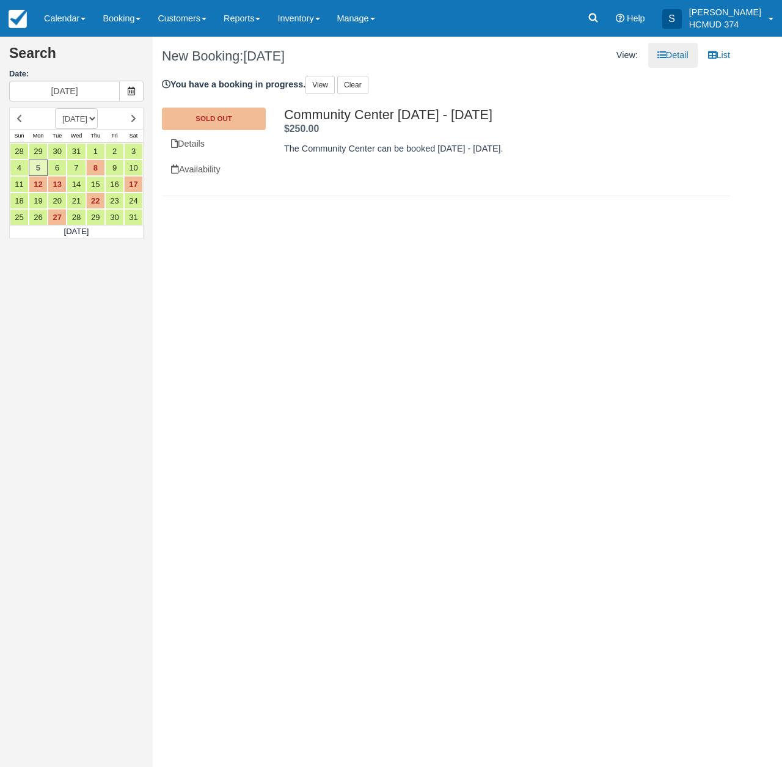
select select "20260401"
click at [36, 166] on link "6" at bounding box center [38, 167] width 19 height 16
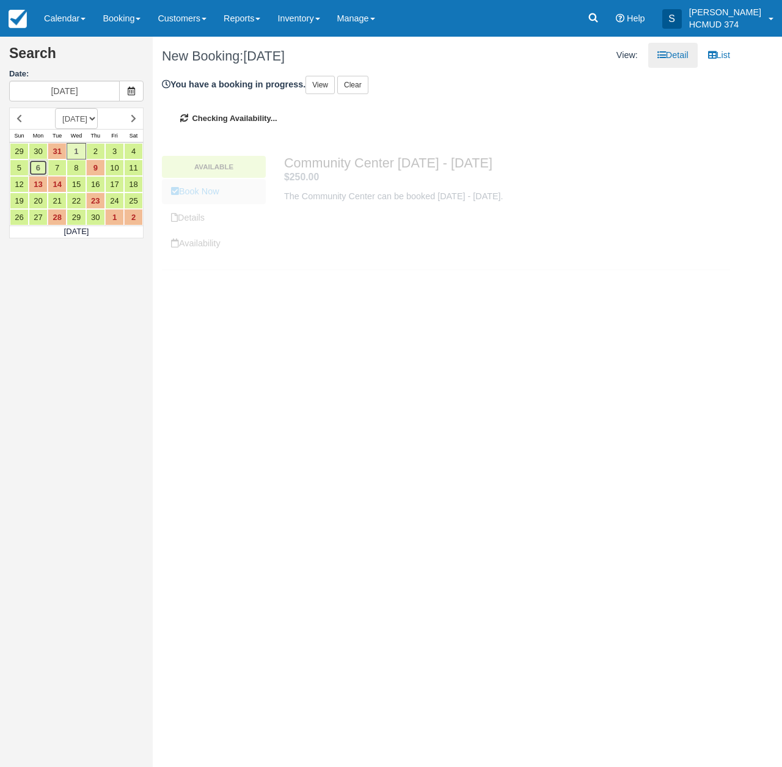
type input "04/06/26"
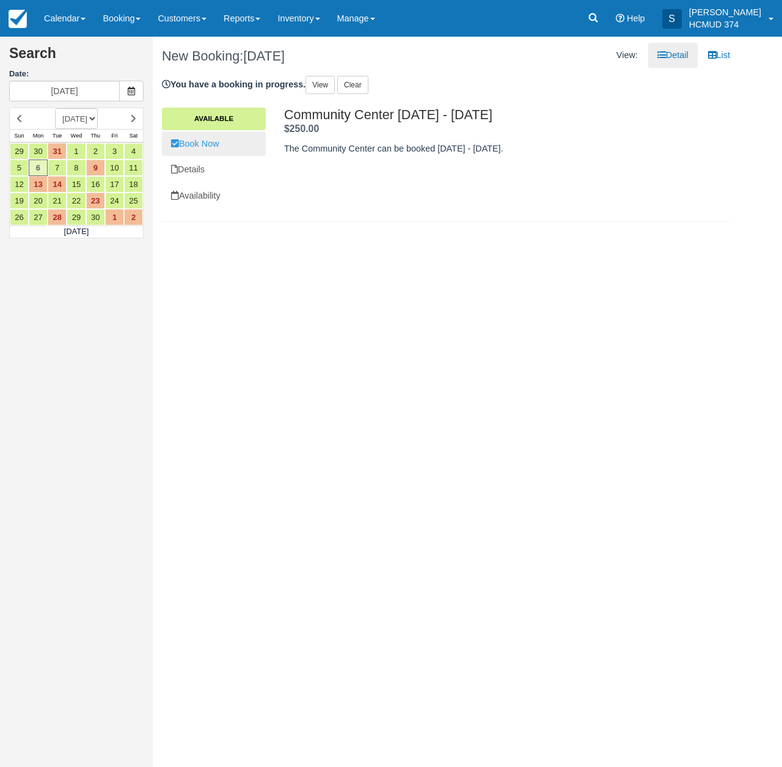
click at [208, 141] on link "Book Now" at bounding box center [214, 143] width 104 height 25
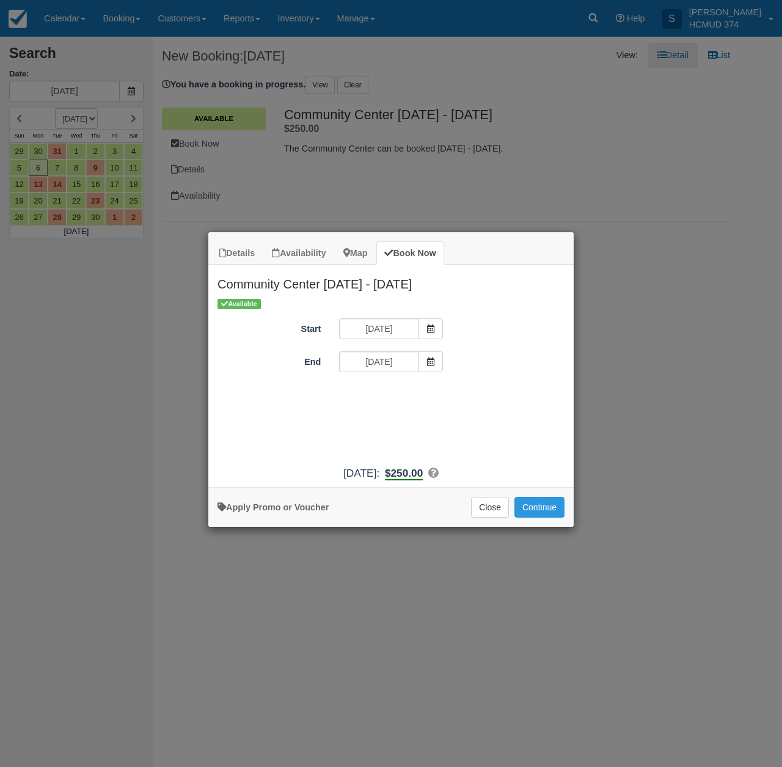
drag, startPoint x: 270, startPoint y: 513, endPoint x: 275, endPoint y: 496, distance: 17.2
click at [270, 512] on link "Apply Promo or Voucher" at bounding box center [273, 507] width 111 height 10
click at [371, 398] on input "Promo / Voucher" at bounding box center [382, 395] width 86 height 21
type input "briancanepa"
drag, startPoint x: 475, startPoint y: 398, endPoint x: 489, endPoint y: 450, distance: 53.1
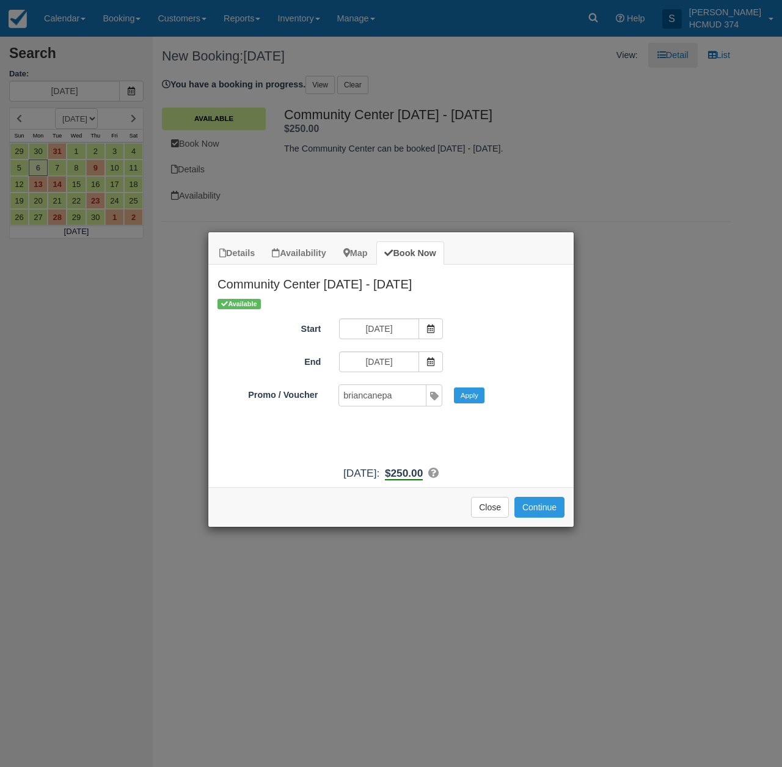
click at [475, 398] on button "Apply" at bounding box center [469, 395] width 31 height 16
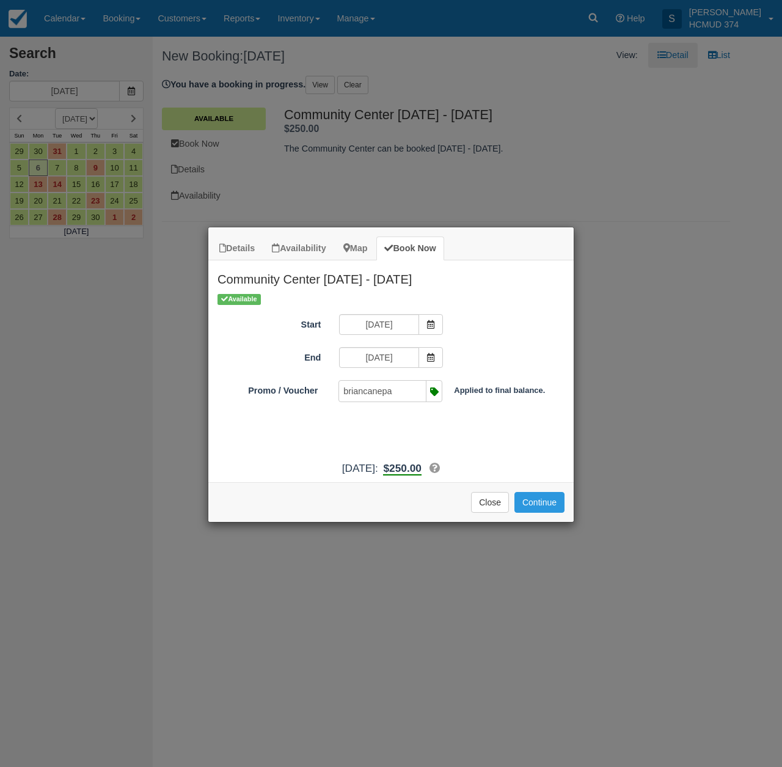
click at [540, 506] on div "Apply Promo or Voucher Close Continue Searching..." at bounding box center [390, 502] width 365 height 40
click at [539, 513] on button "Continue" at bounding box center [539, 502] width 50 height 21
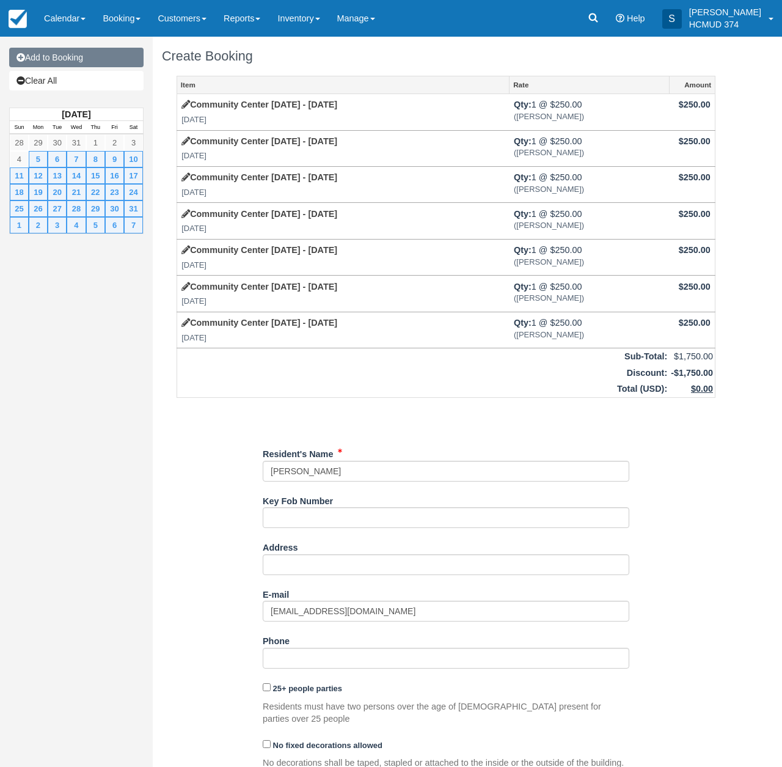
click at [100, 60] on link "Add to Booking" at bounding box center [76, 58] width 134 height 20
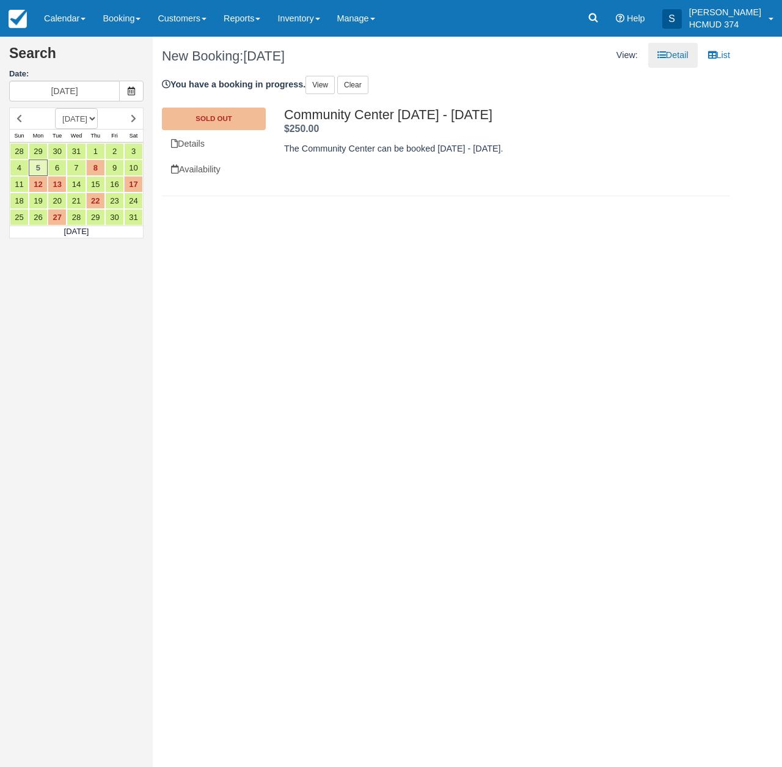
select select "20260401"
drag, startPoint x: 40, startPoint y: 202, endPoint x: 59, endPoint y: 199, distance: 19.3
click at [40, 202] on link "20" at bounding box center [38, 200] width 19 height 16
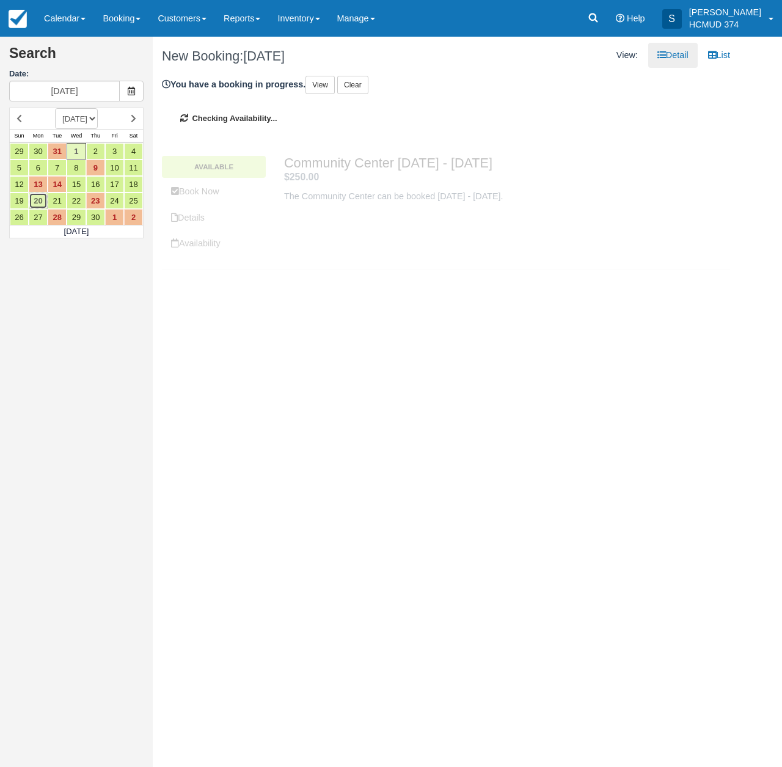
type input "[DATE]"
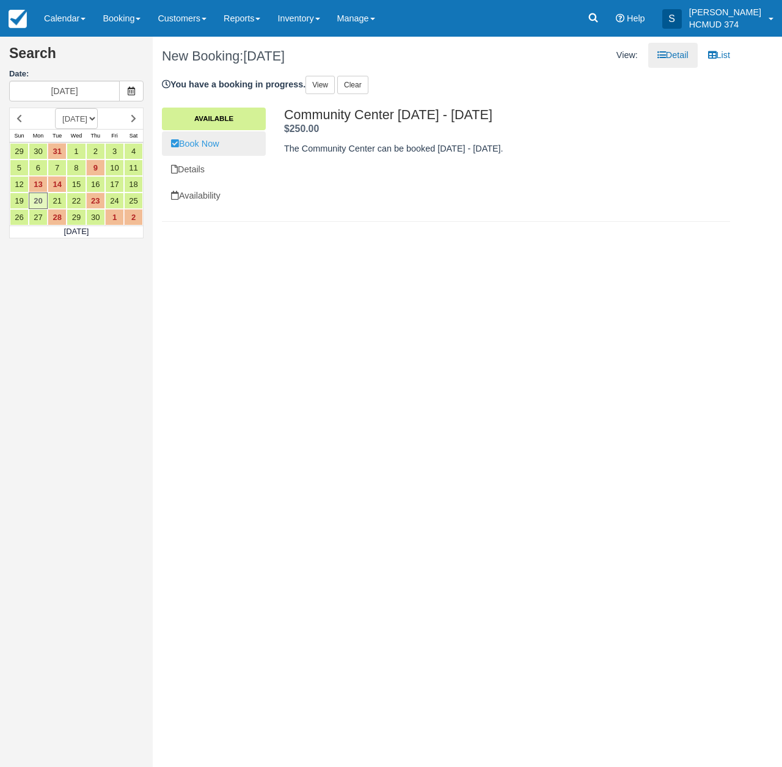
click at [215, 144] on link "Book Now" at bounding box center [214, 143] width 104 height 25
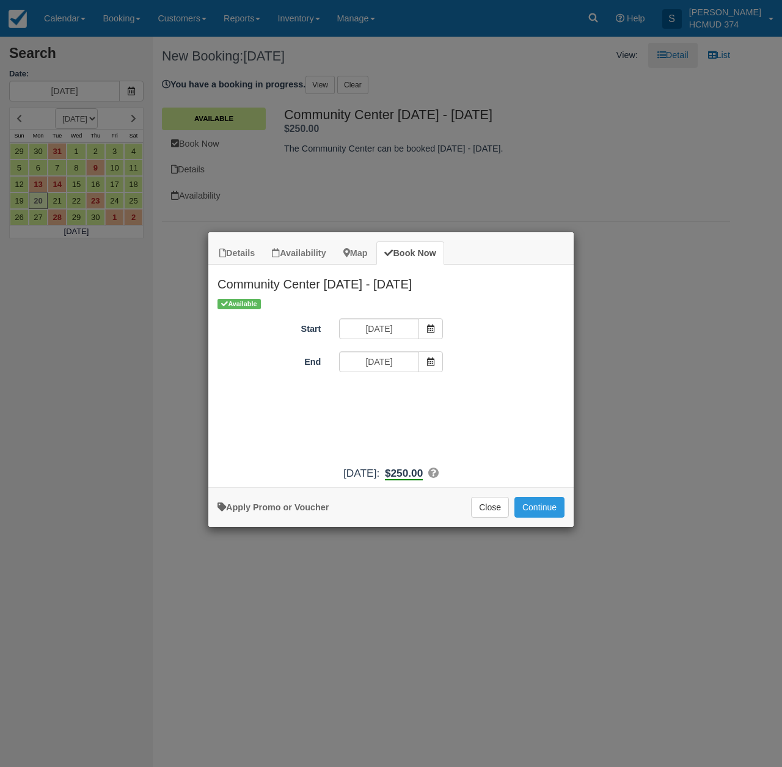
drag, startPoint x: 285, startPoint y: 511, endPoint x: 328, endPoint y: 485, distance: 50.2
click at [285, 511] on link "Apply Promo or Voucher" at bounding box center [273, 507] width 111 height 10
click at [392, 393] on input "Promo / Voucher" at bounding box center [382, 395] width 86 height 21
type input "briancanepa"
drag, startPoint x: 470, startPoint y: 395, endPoint x: 479, endPoint y: 412, distance: 19.1
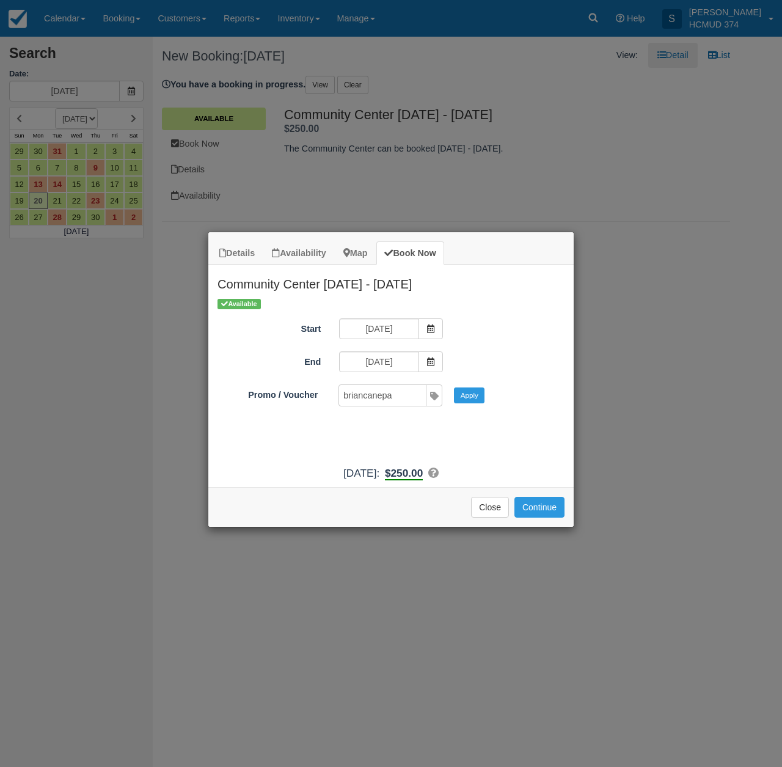
click at [470, 395] on button "Apply" at bounding box center [469, 395] width 31 height 16
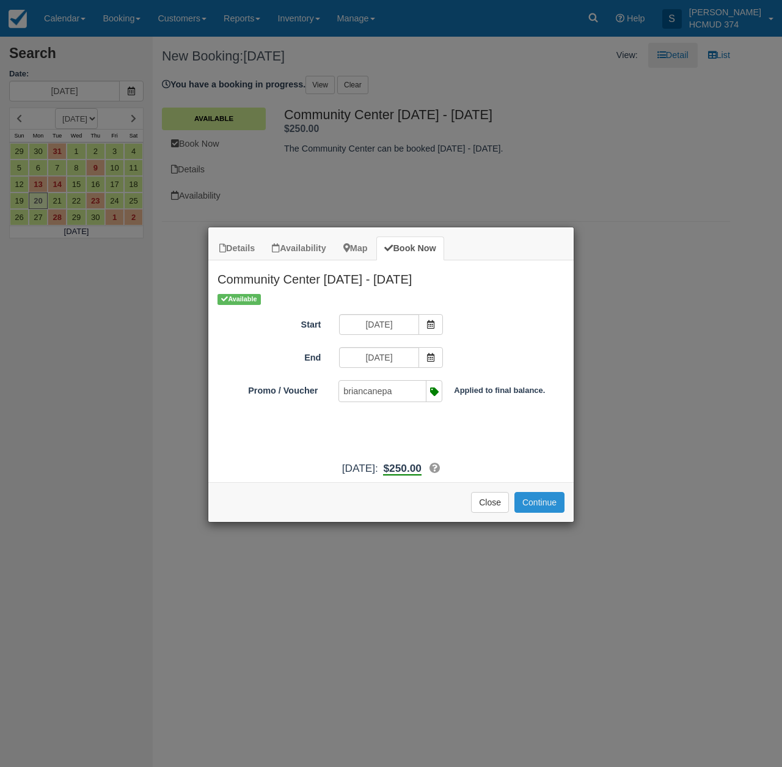
click at [540, 513] on button "Continue" at bounding box center [539, 502] width 50 height 21
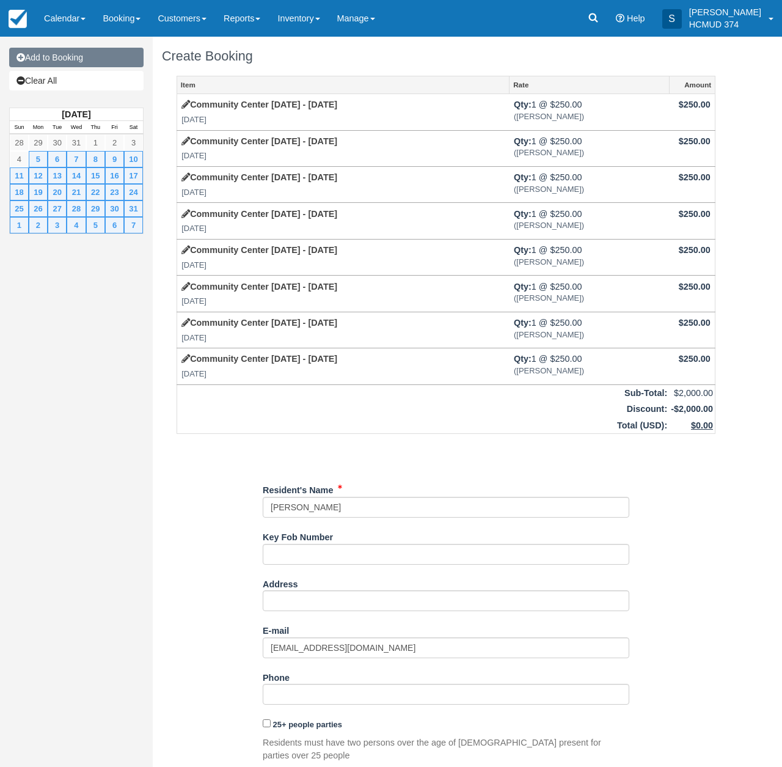
click at [96, 49] on link "Add to Booking" at bounding box center [76, 58] width 134 height 20
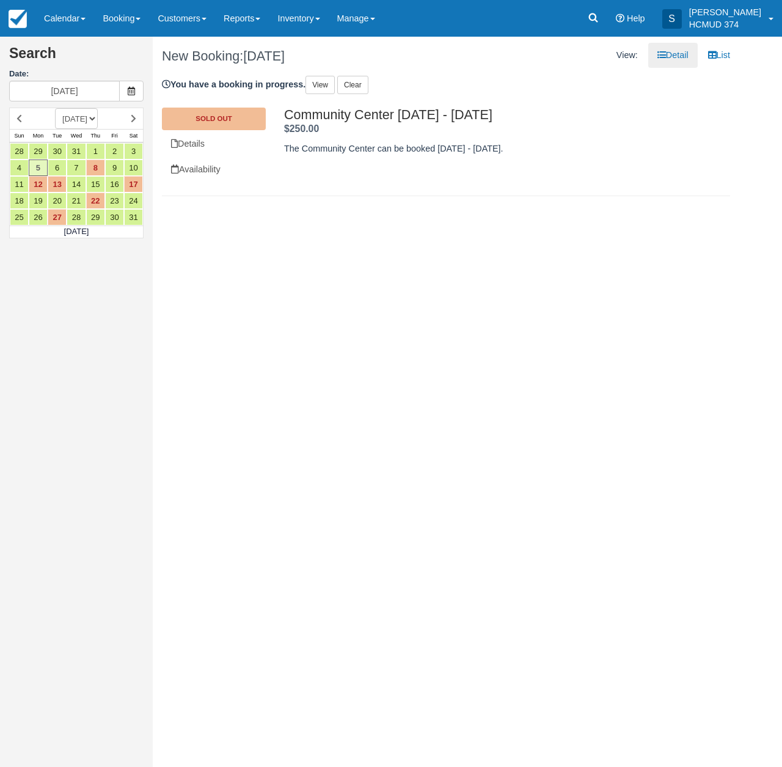
select select "20260501"
click at [34, 165] on link "4" at bounding box center [38, 167] width 19 height 16
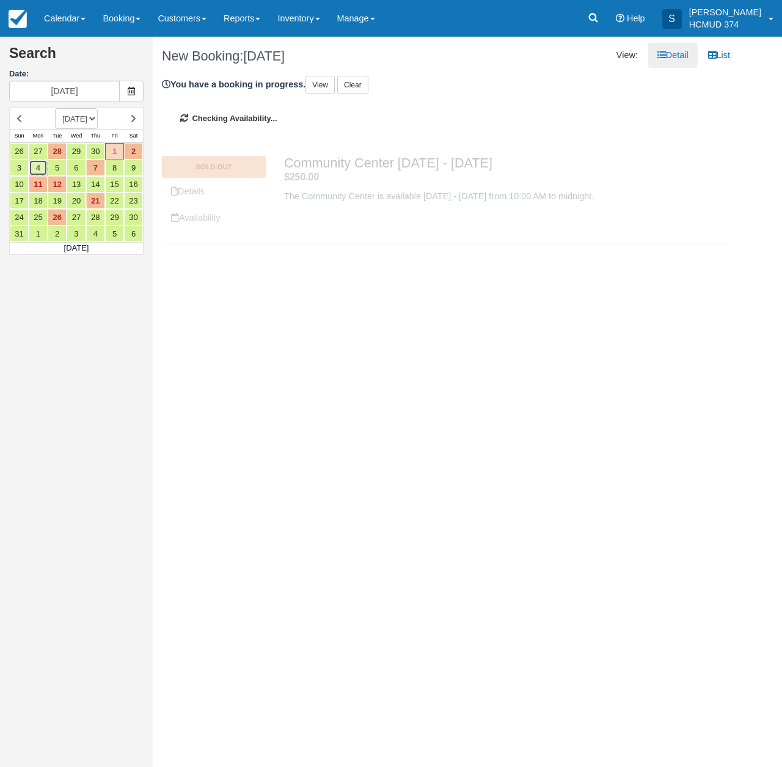
type input "05/04/26"
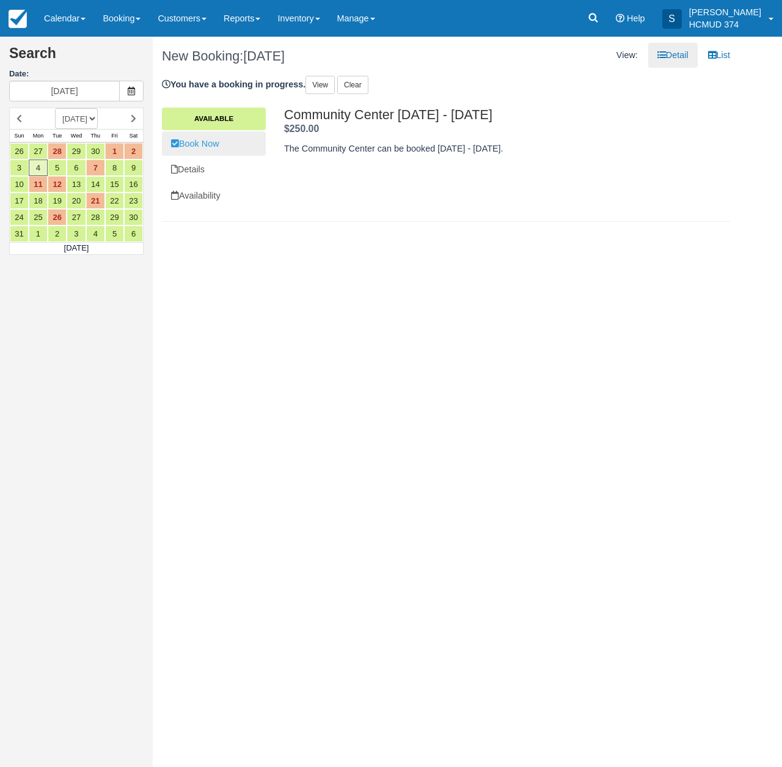
click at [197, 146] on link "Book Now" at bounding box center [214, 143] width 104 height 25
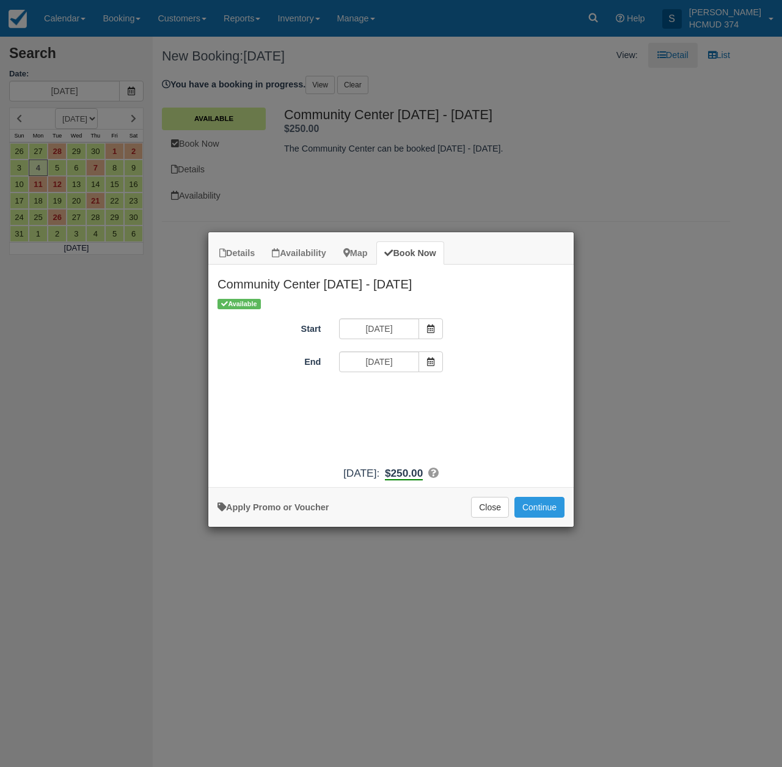
drag, startPoint x: 299, startPoint y: 513, endPoint x: 367, endPoint y: 466, distance: 82.5
click at [299, 512] on link "Apply Promo or Voucher" at bounding box center [273, 507] width 111 height 10
click at [381, 394] on input "Promo / Voucher" at bounding box center [382, 395] width 86 height 21
type input "briancanepa"
click at [474, 393] on button "Apply" at bounding box center [469, 395] width 31 height 16
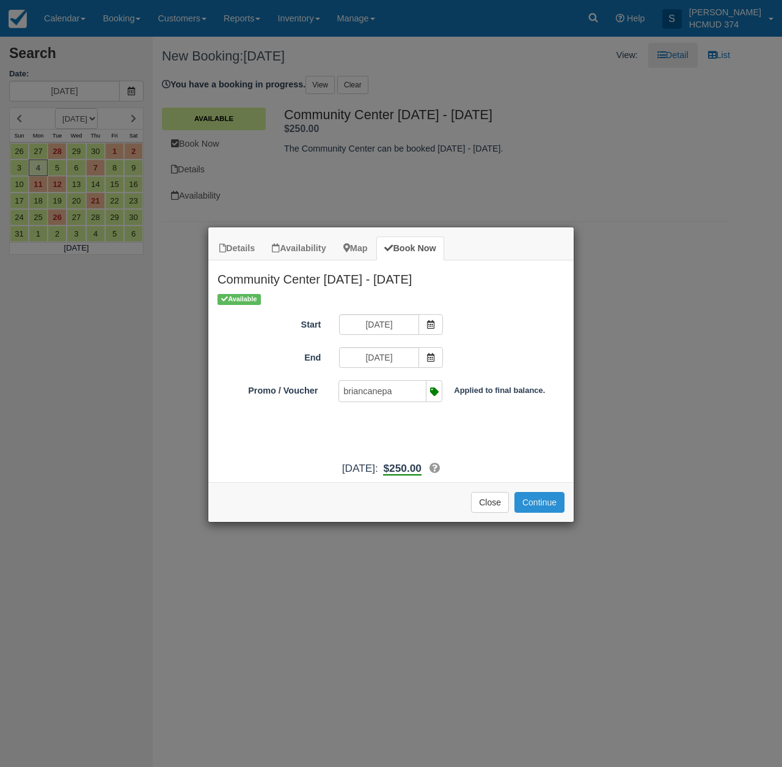
click at [543, 513] on button "Continue" at bounding box center [539, 502] width 50 height 21
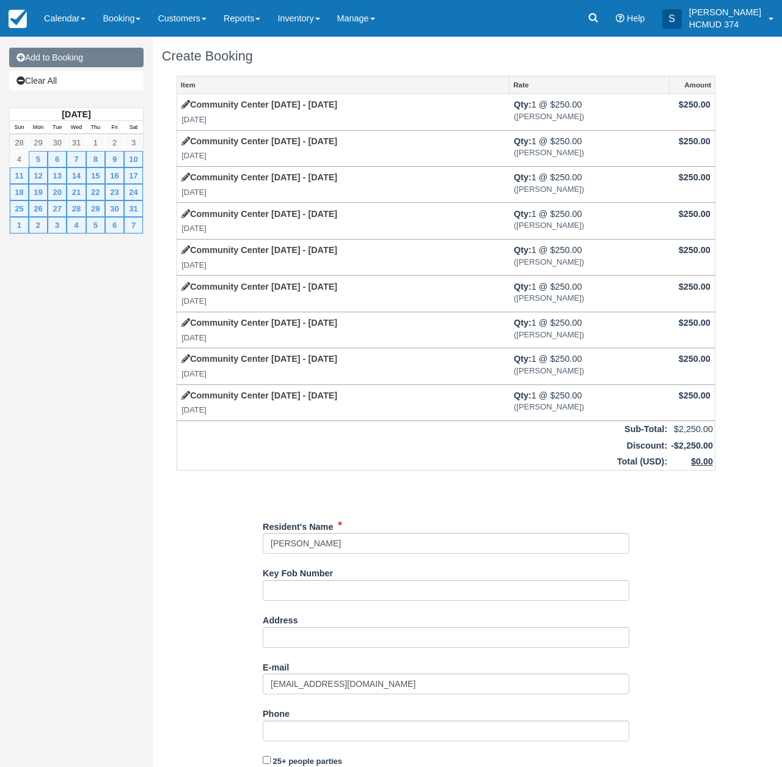
click at [97, 56] on link "Add to Booking" at bounding box center [76, 58] width 134 height 20
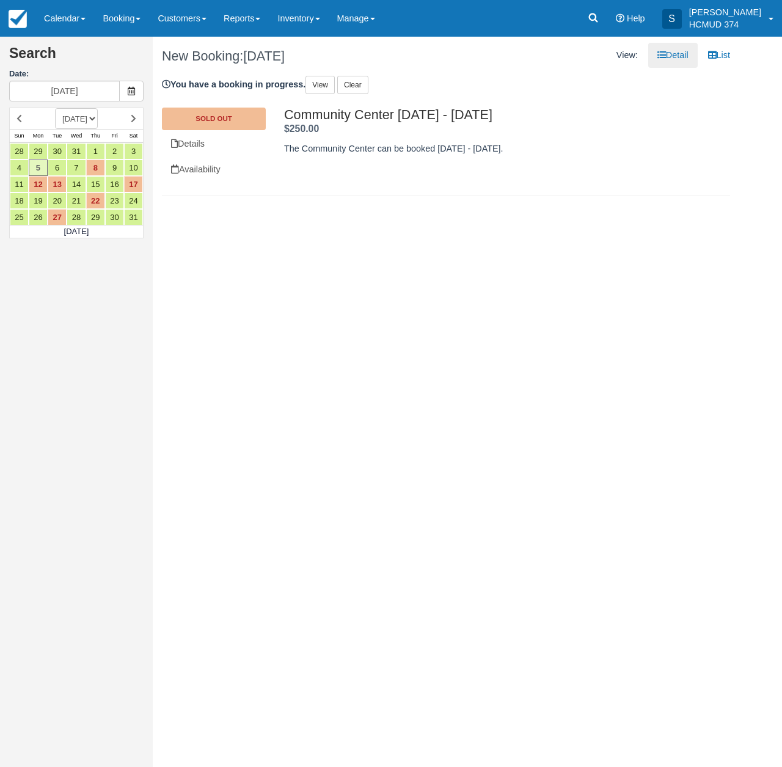
select select "20260501"
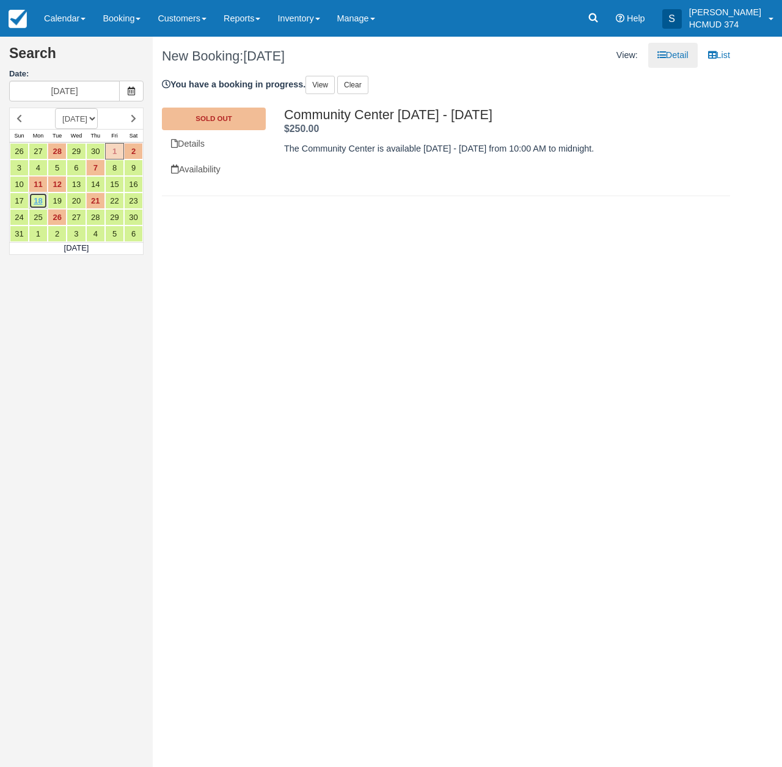
click at [38, 200] on link "18" at bounding box center [38, 200] width 19 height 16
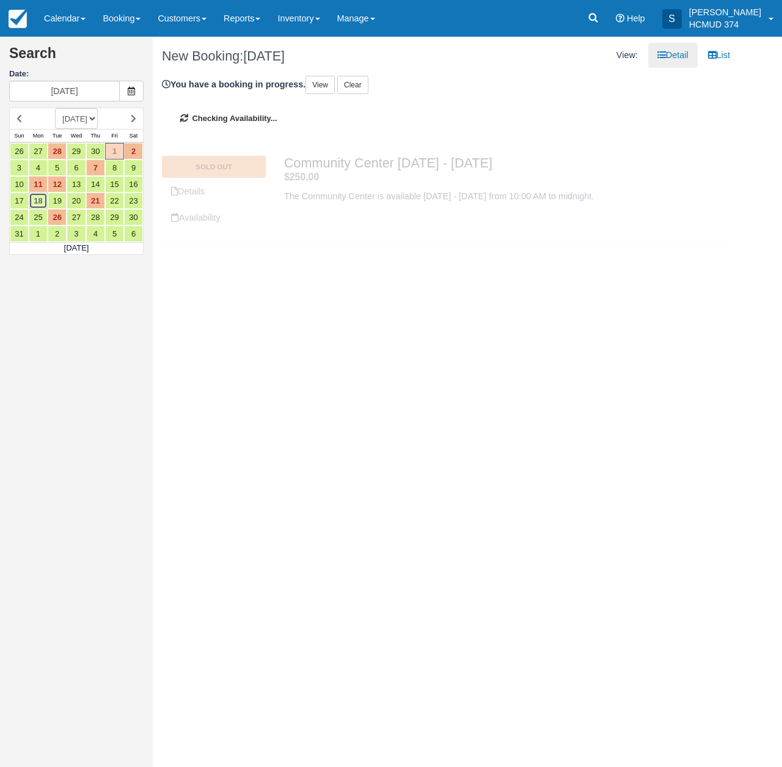
type input "05/18/26"
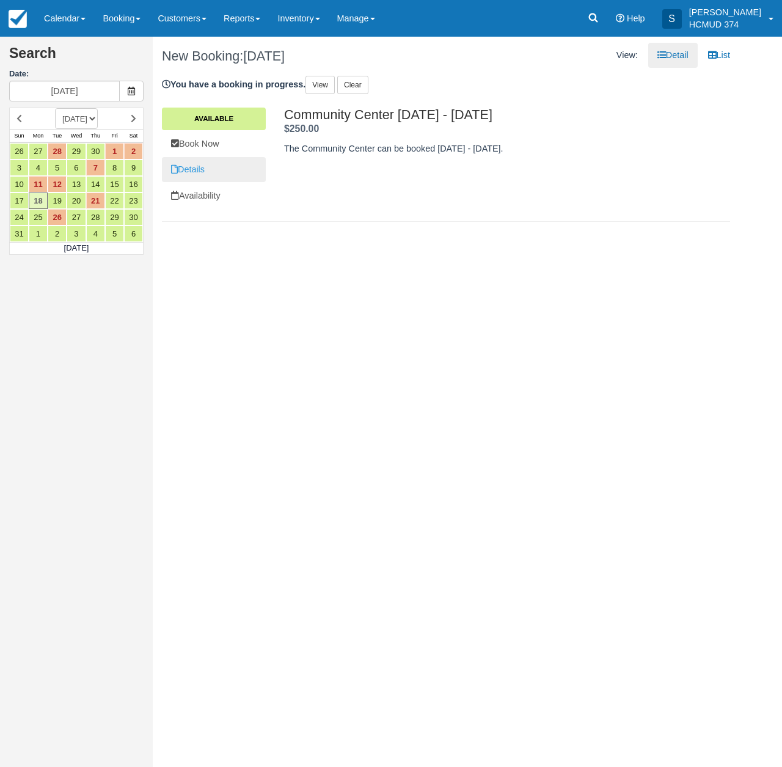
drag, startPoint x: 203, startPoint y: 147, endPoint x: 201, endPoint y: 175, distance: 28.2
click at [203, 147] on link "Book Now" at bounding box center [214, 143] width 104 height 25
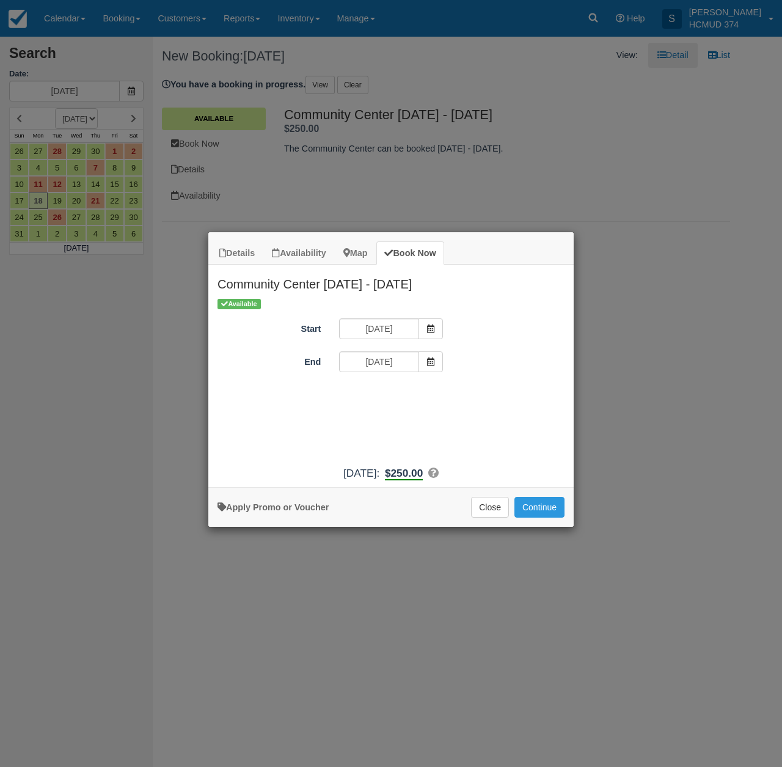
click at [284, 526] on div "Apply Promo or Voucher Close Continue Searching..." at bounding box center [390, 507] width 365 height 40
click at [290, 512] on link "Apply Promo or Voucher" at bounding box center [273, 507] width 111 height 10
click at [362, 393] on input "Promo / Voucher" at bounding box center [382, 395] width 86 height 21
type input "briancanepa"
drag, startPoint x: 469, startPoint y: 396, endPoint x: 482, endPoint y: 431, distance: 37.1
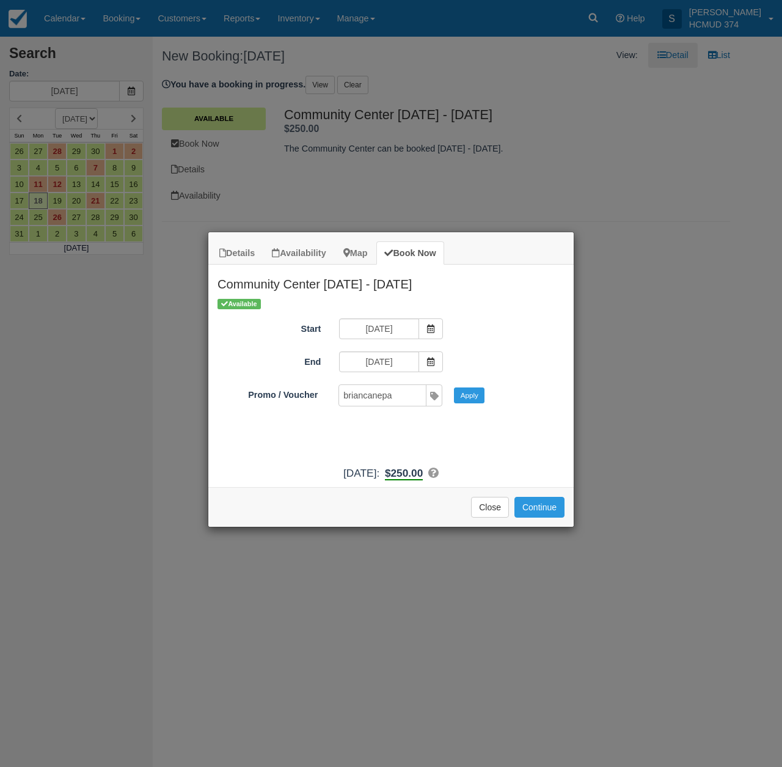
click at [469, 396] on button "Apply" at bounding box center [469, 395] width 31 height 16
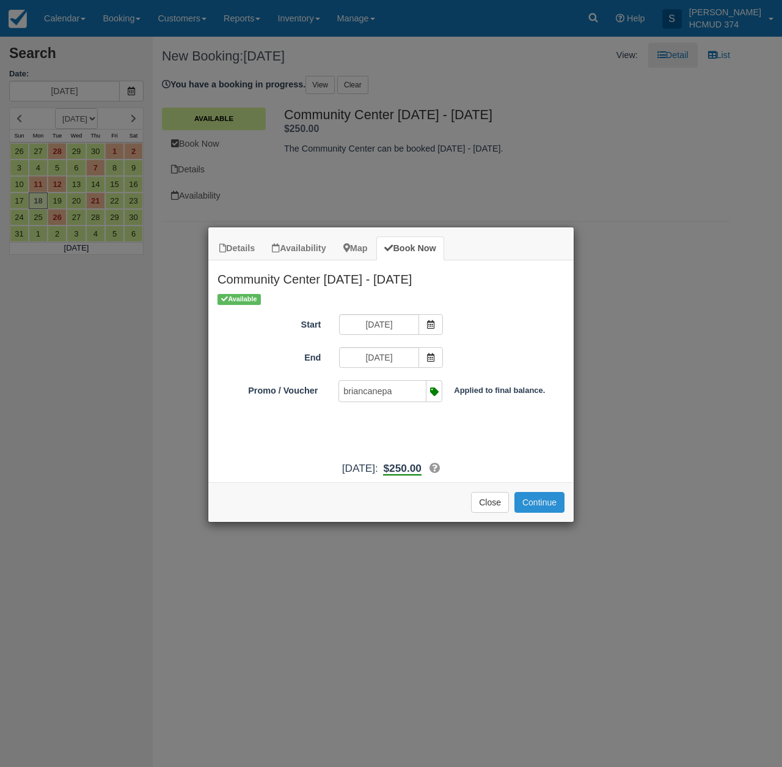
click at [540, 513] on button "Continue" at bounding box center [539, 502] width 50 height 21
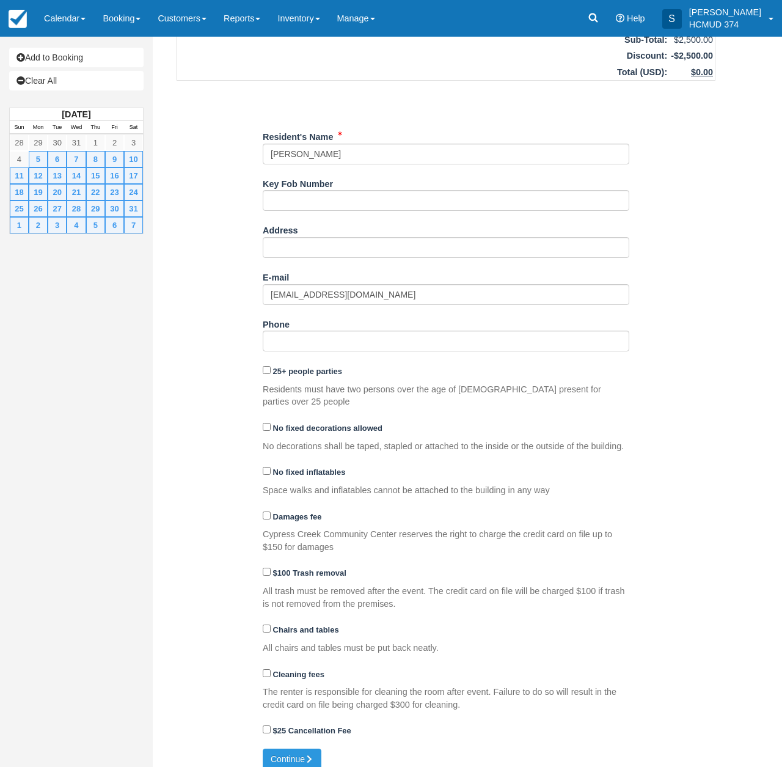
scroll to position [425, 0]
click at [275, 760] on div "Create Booking Item Rate Amount [GEOGRAPHIC_DATA] [DATE] - [DATE] [DATE] Qty: 1…" at bounding box center [446, 196] width 587 height 1168
drag, startPoint x: 285, startPoint y: 750, endPoint x: 295, endPoint y: 747, distance: 10.4
click at [286, 750] on button "Continue" at bounding box center [292, 760] width 59 height 21
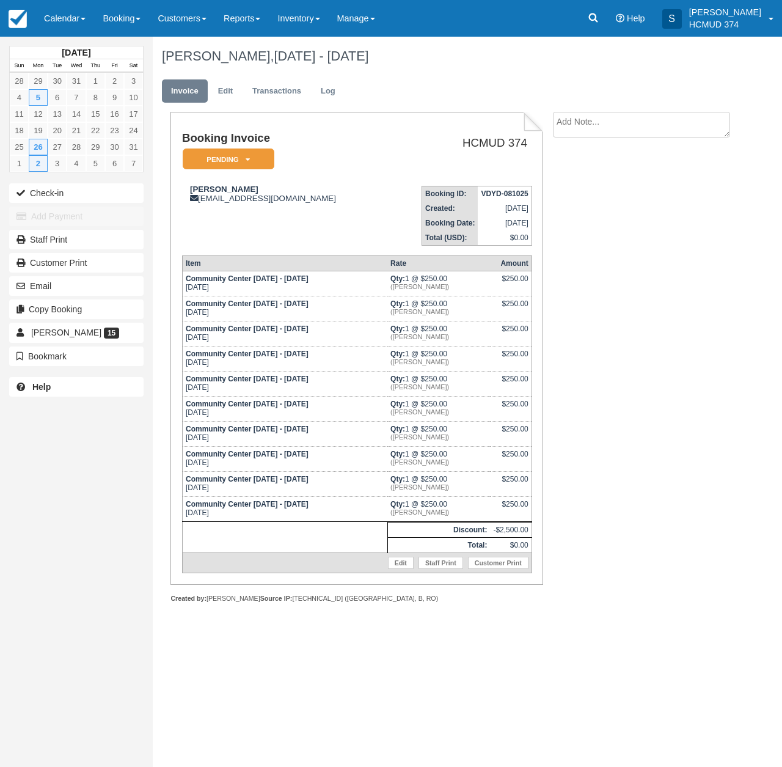
click at [230, 158] on em "Pending" at bounding box center [229, 158] width 92 height 21
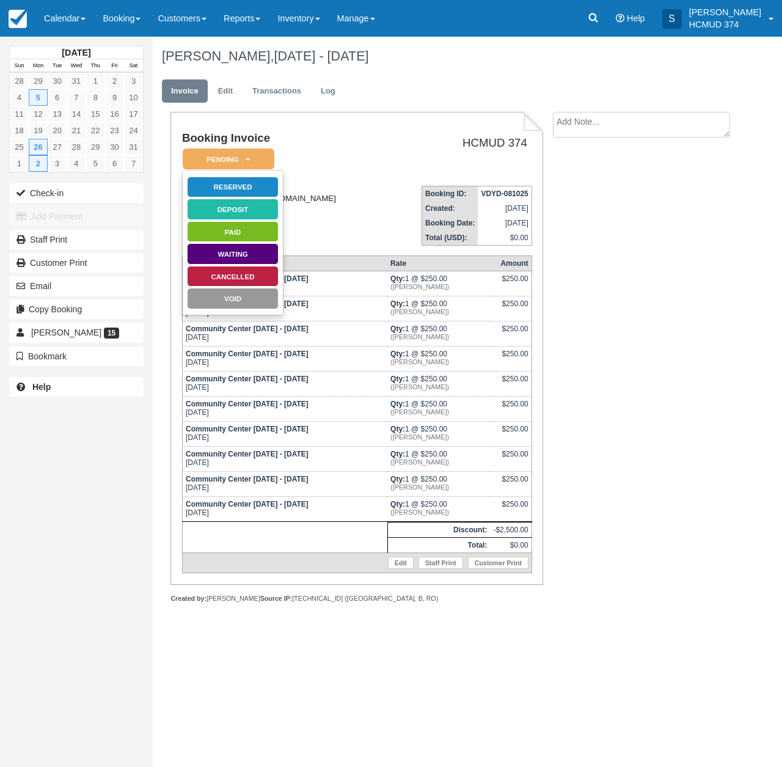
click at [243, 182] on link "Reserved" at bounding box center [233, 187] width 92 height 21
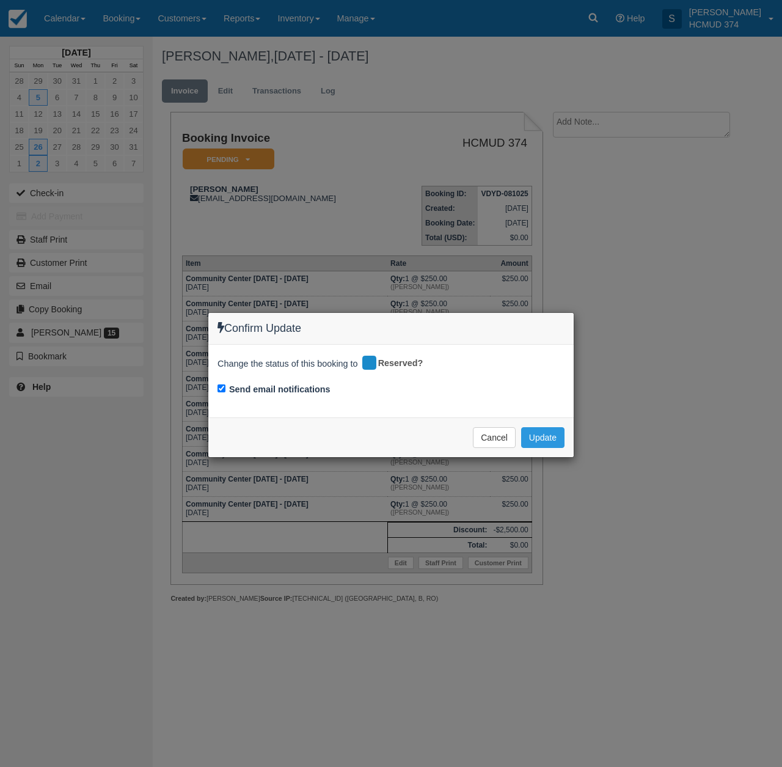
drag, startPoint x: 258, startPoint y: 386, endPoint x: 310, endPoint y: 399, distance: 53.6
click at [261, 386] on label "Send email notifications" at bounding box center [279, 389] width 101 height 13
click at [225, 386] on input "Send email notifications" at bounding box center [222, 388] width 8 height 8
checkbox input "false"
click at [536, 437] on button "Update" at bounding box center [542, 437] width 43 height 21
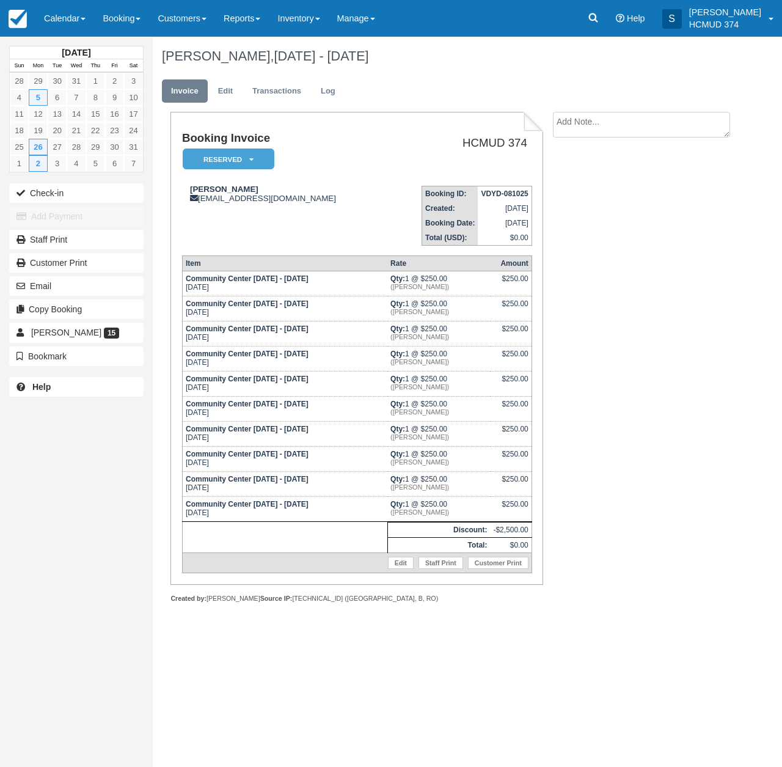
drag, startPoint x: 486, startPoint y: 567, endPoint x: 485, endPoint y: 574, distance: 7.0
click at [486, 567] on link "Customer Print" at bounding box center [498, 563] width 60 height 12
